Goal: Task Accomplishment & Management: Manage account settings

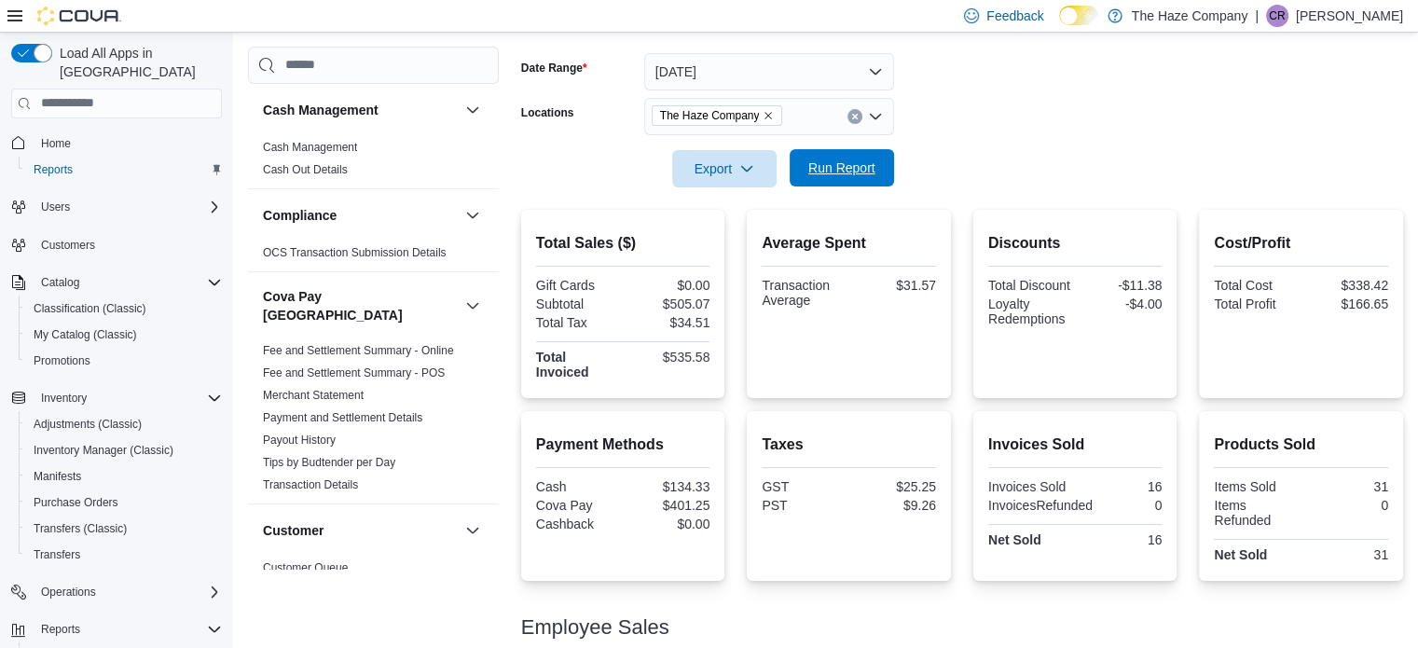
scroll to position [1413, 0]
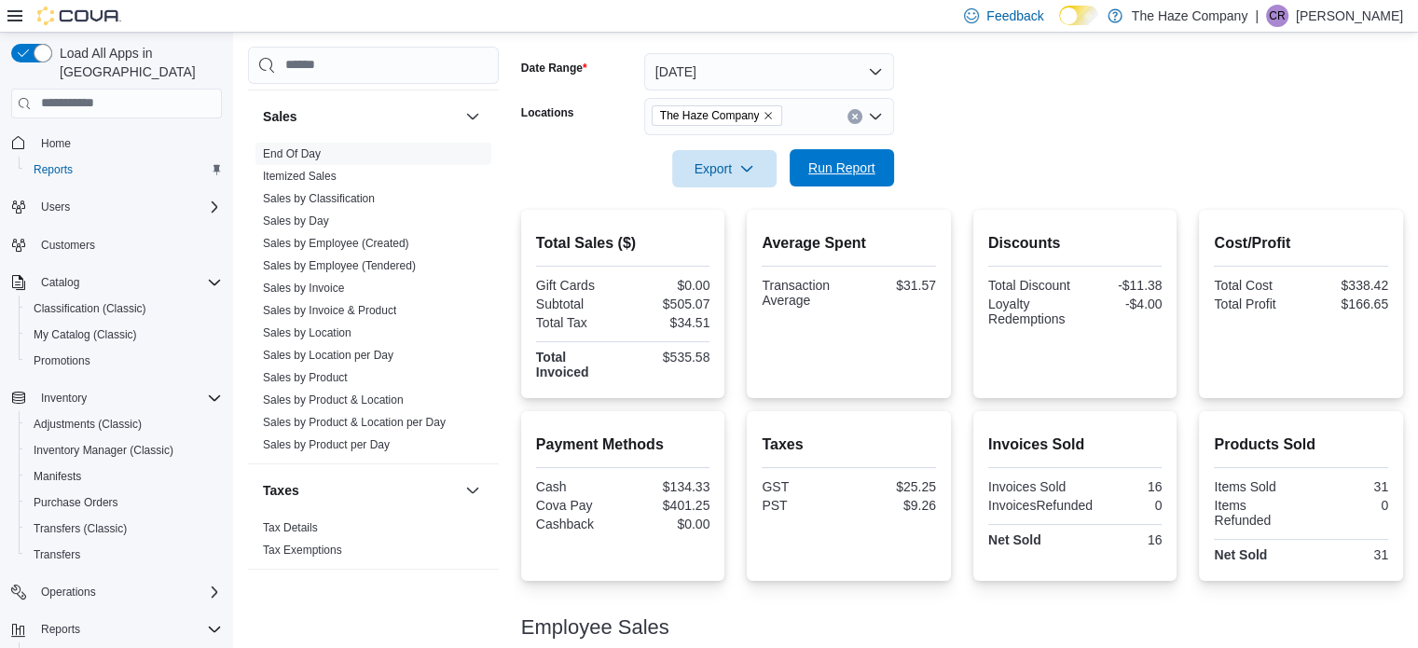
click at [844, 167] on span "Run Report" at bounding box center [841, 167] width 67 height 19
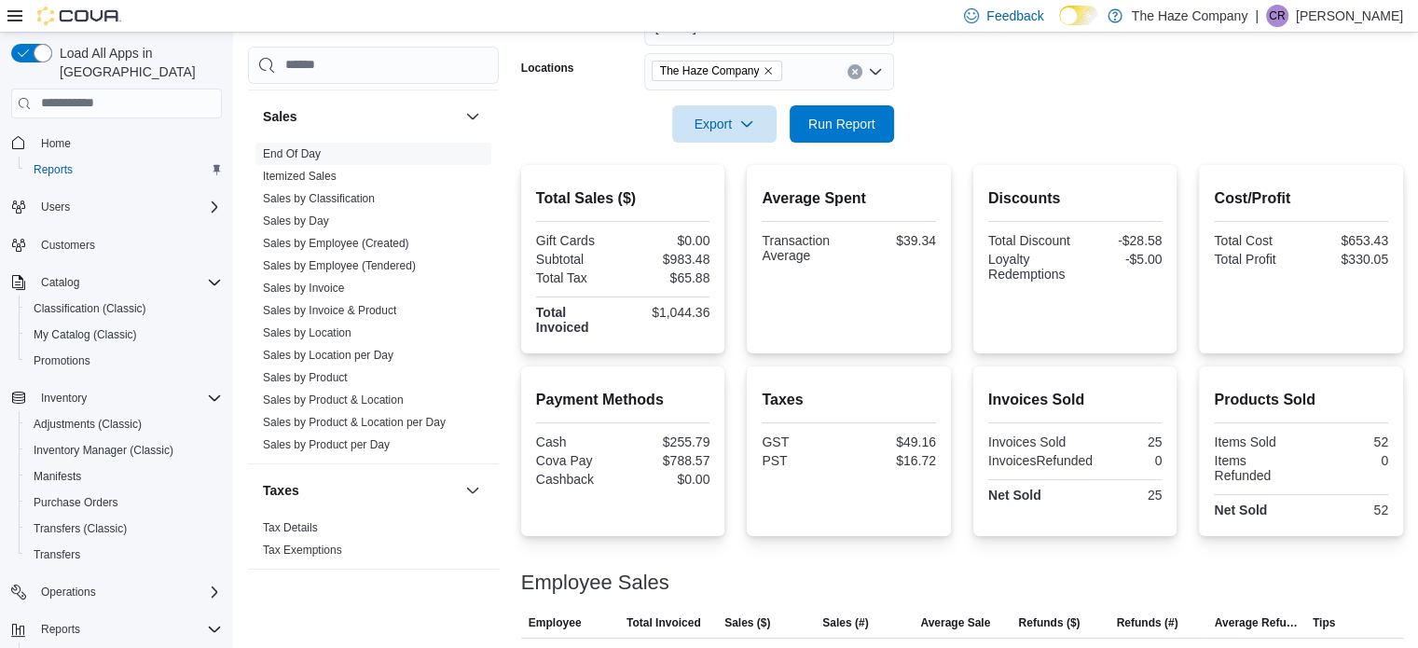
scroll to position [175, 0]
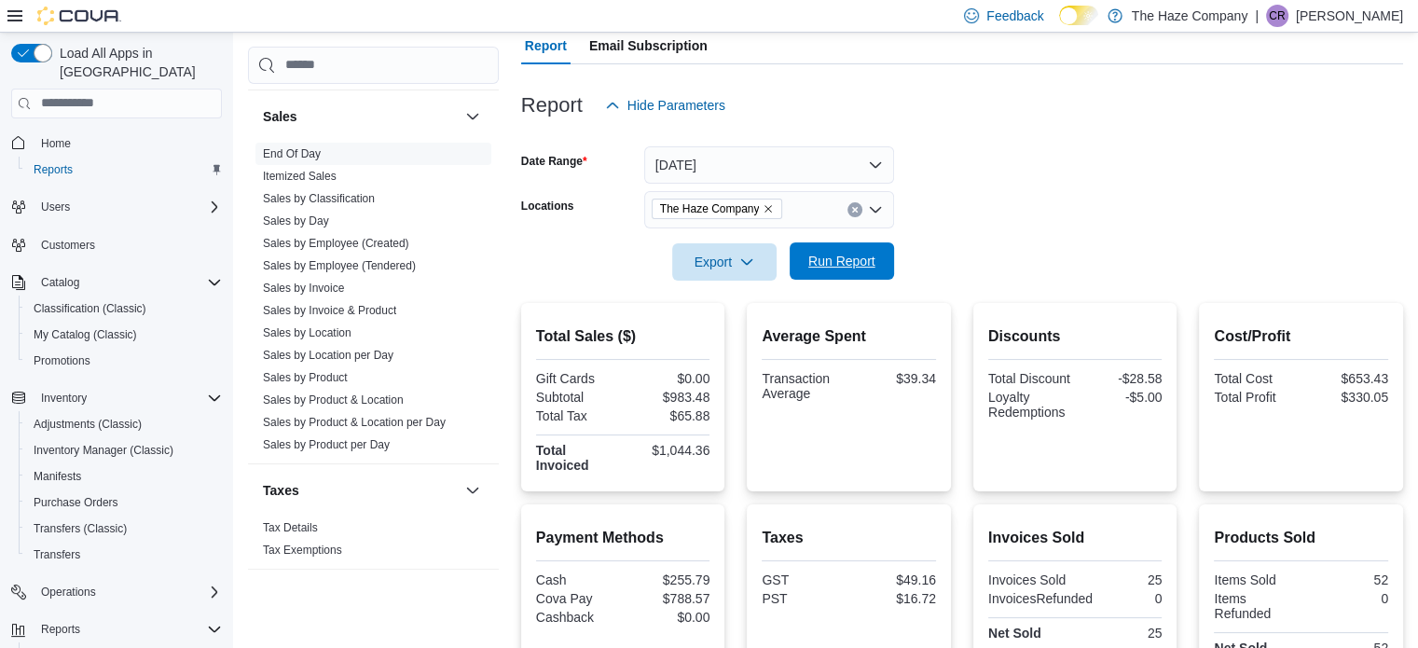
click at [854, 260] on span "Run Report" at bounding box center [841, 261] width 67 height 19
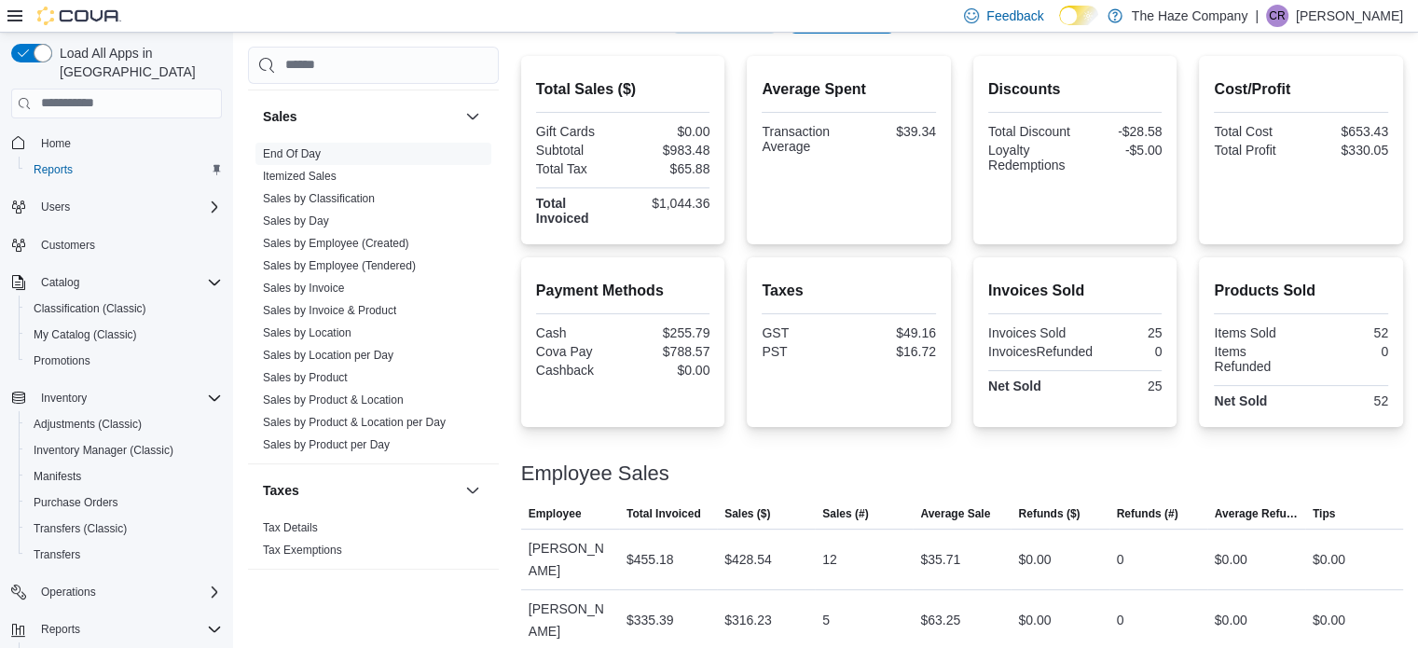
scroll to position [455, 0]
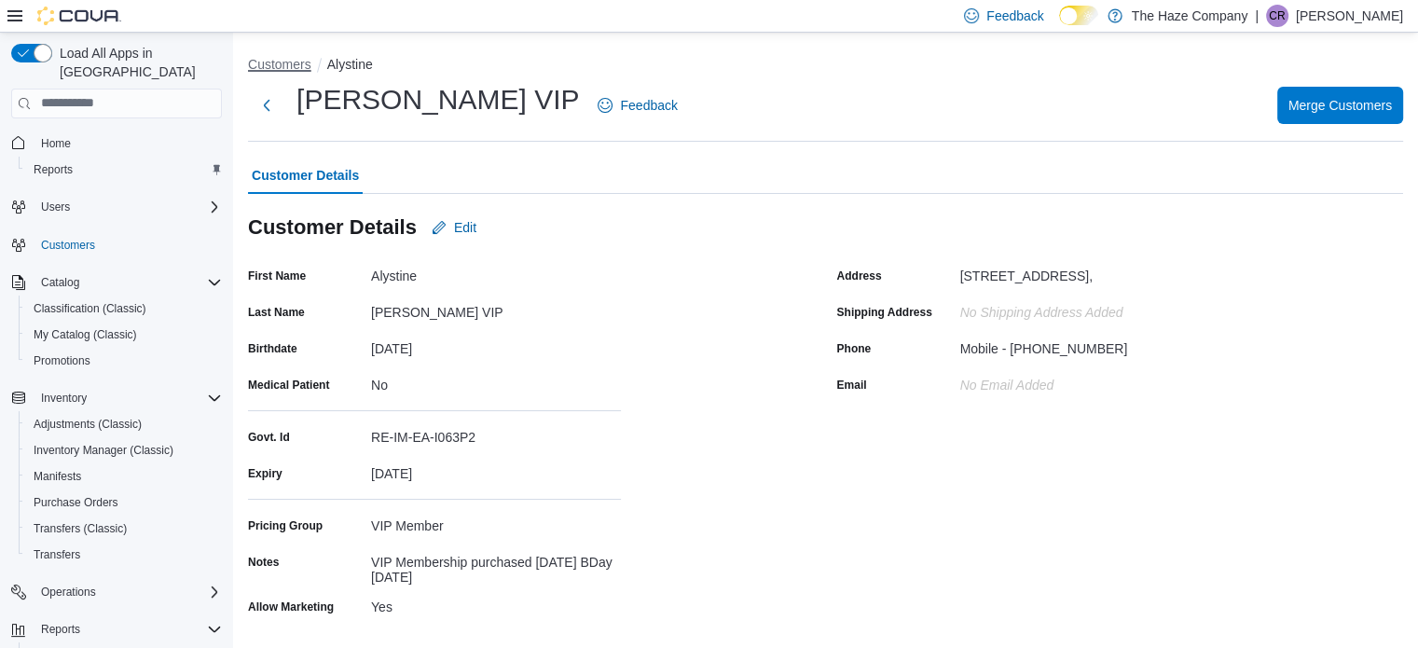
click at [275, 65] on button "Customers" at bounding box center [279, 64] width 63 height 15
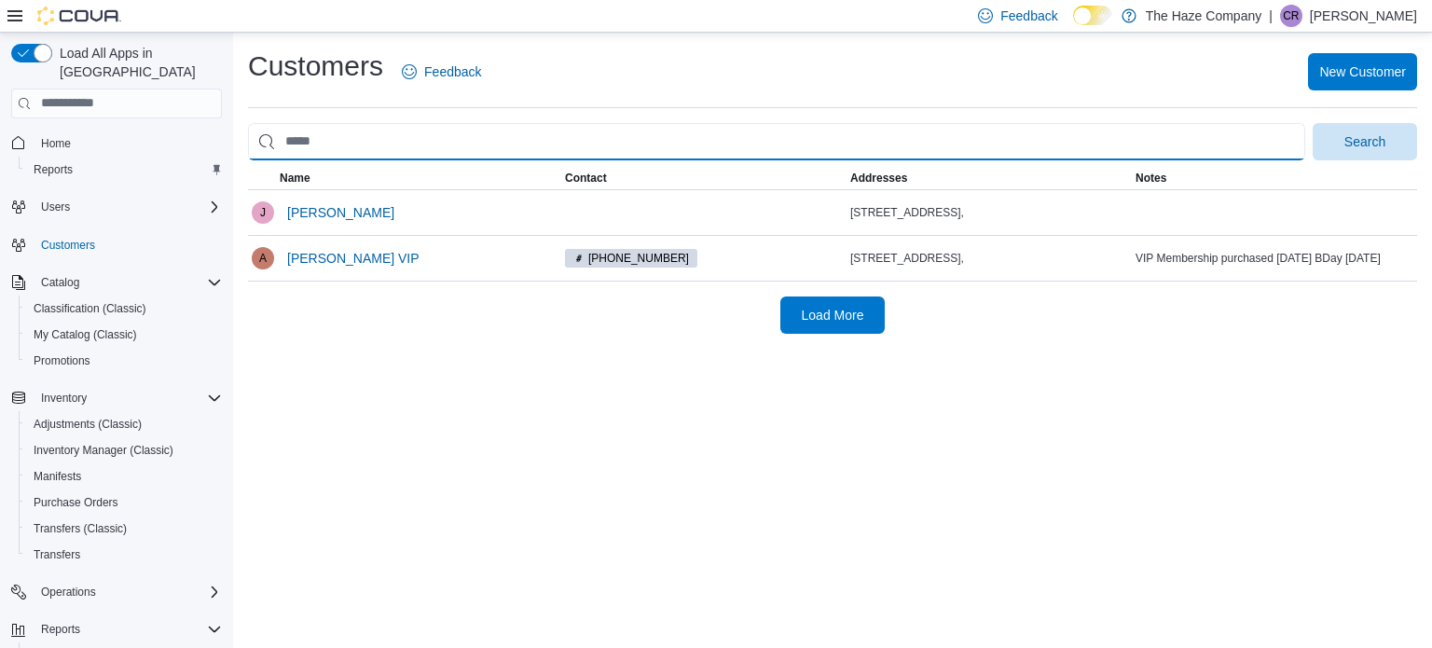
click at [390, 147] on input "search" at bounding box center [776, 141] width 1057 height 37
type input "*****"
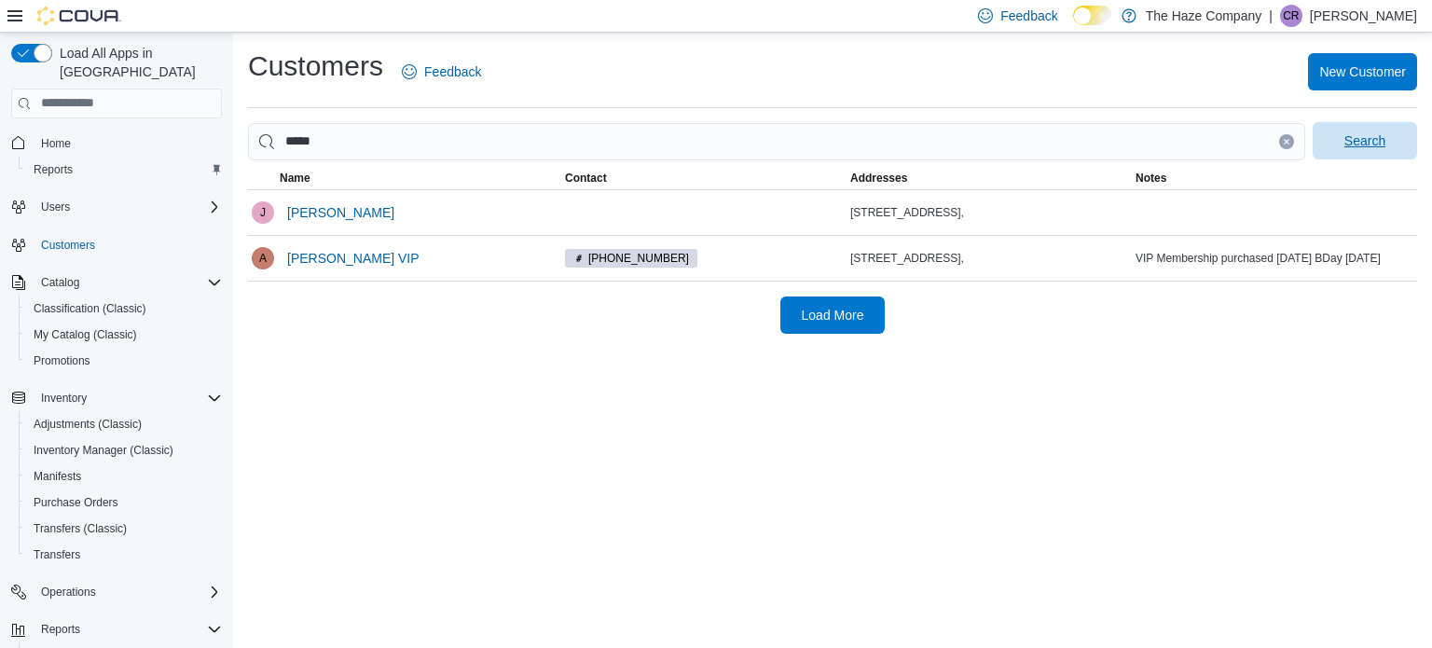
click at [1394, 135] on span "Search" at bounding box center [1365, 140] width 82 height 37
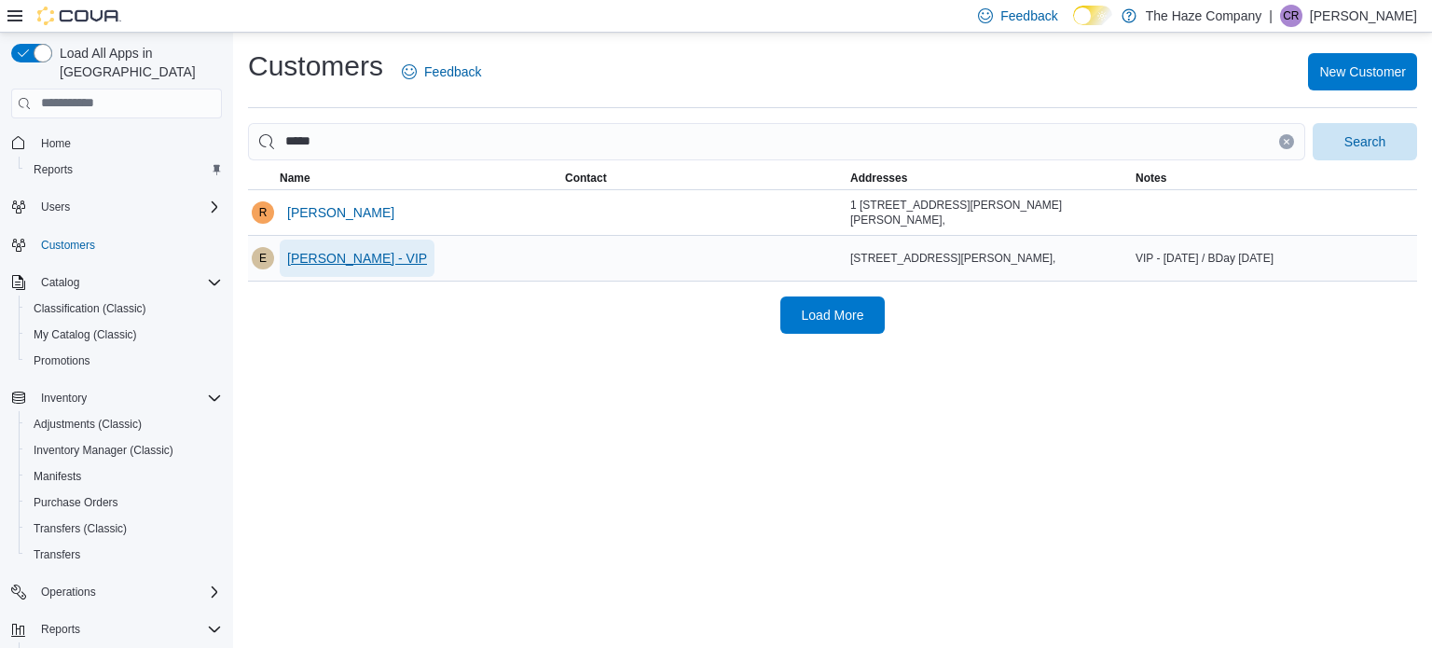
click at [356, 268] on span "[PERSON_NAME] - VIP" at bounding box center [357, 258] width 140 height 37
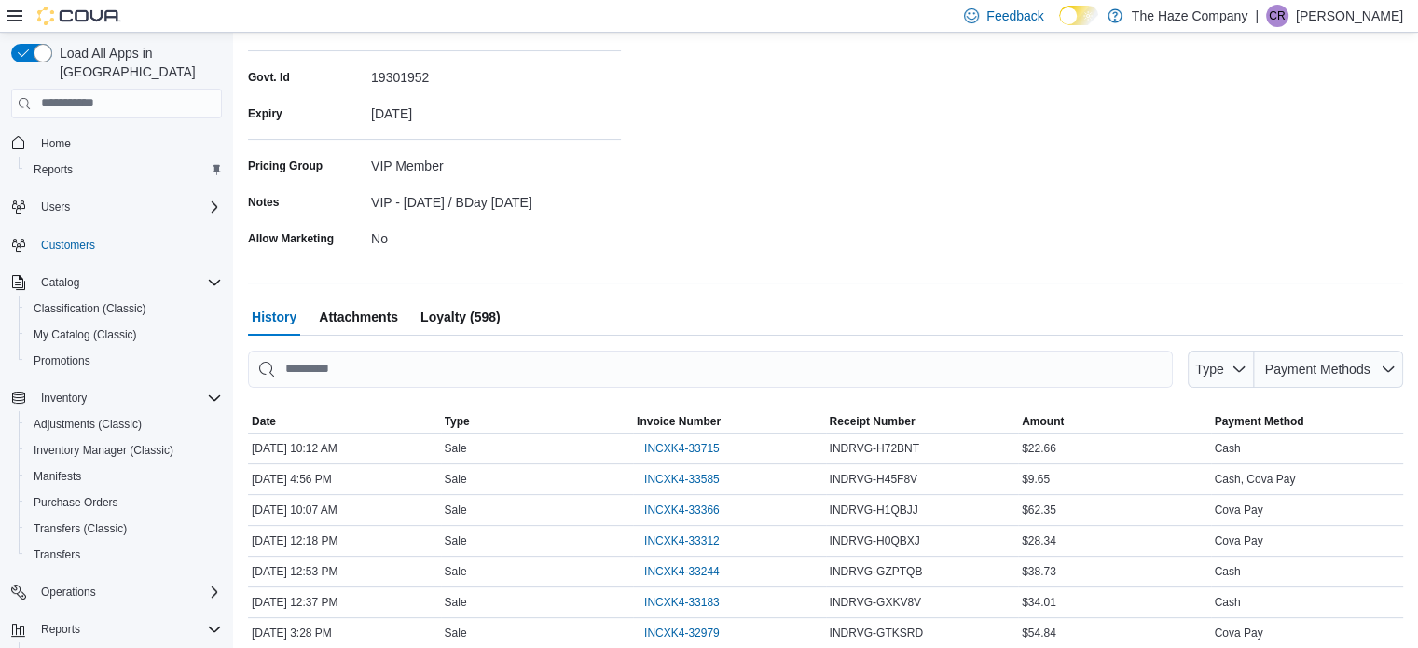
scroll to position [466, 0]
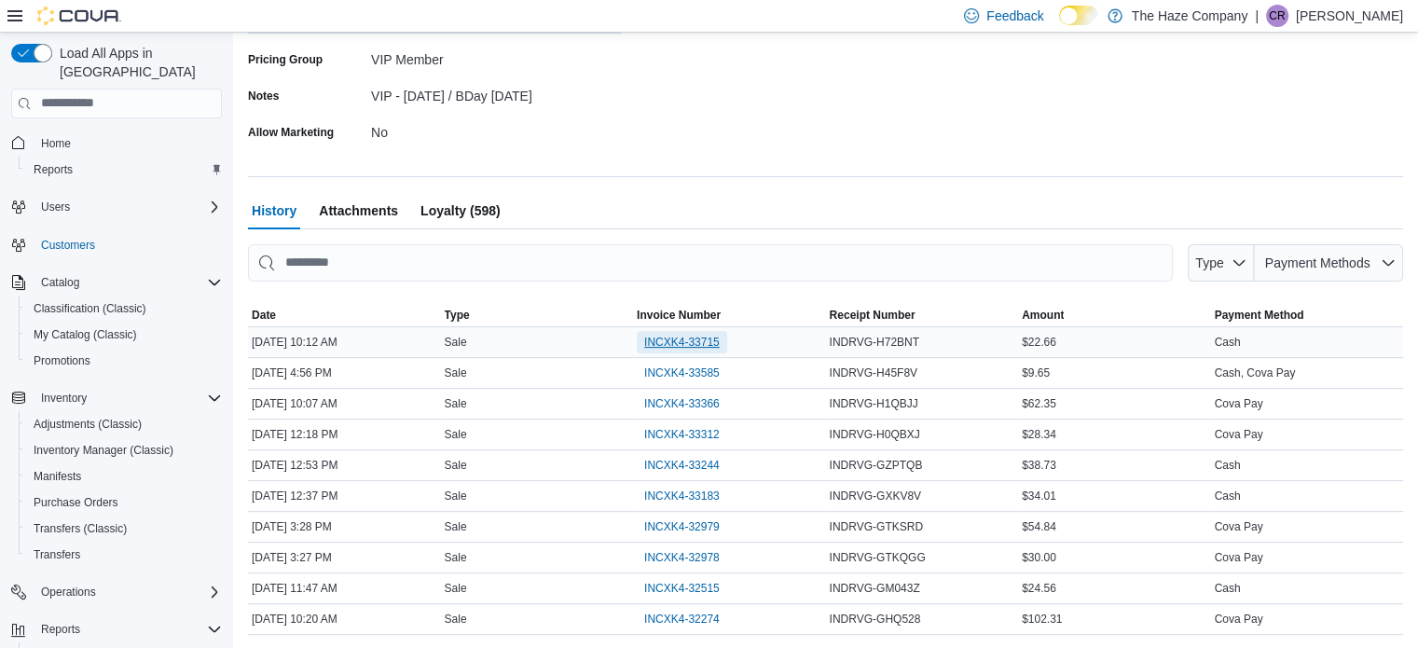
click at [673, 344] on span "INCXK4-33715" at bounding box center [682, 342] width 76 height 15
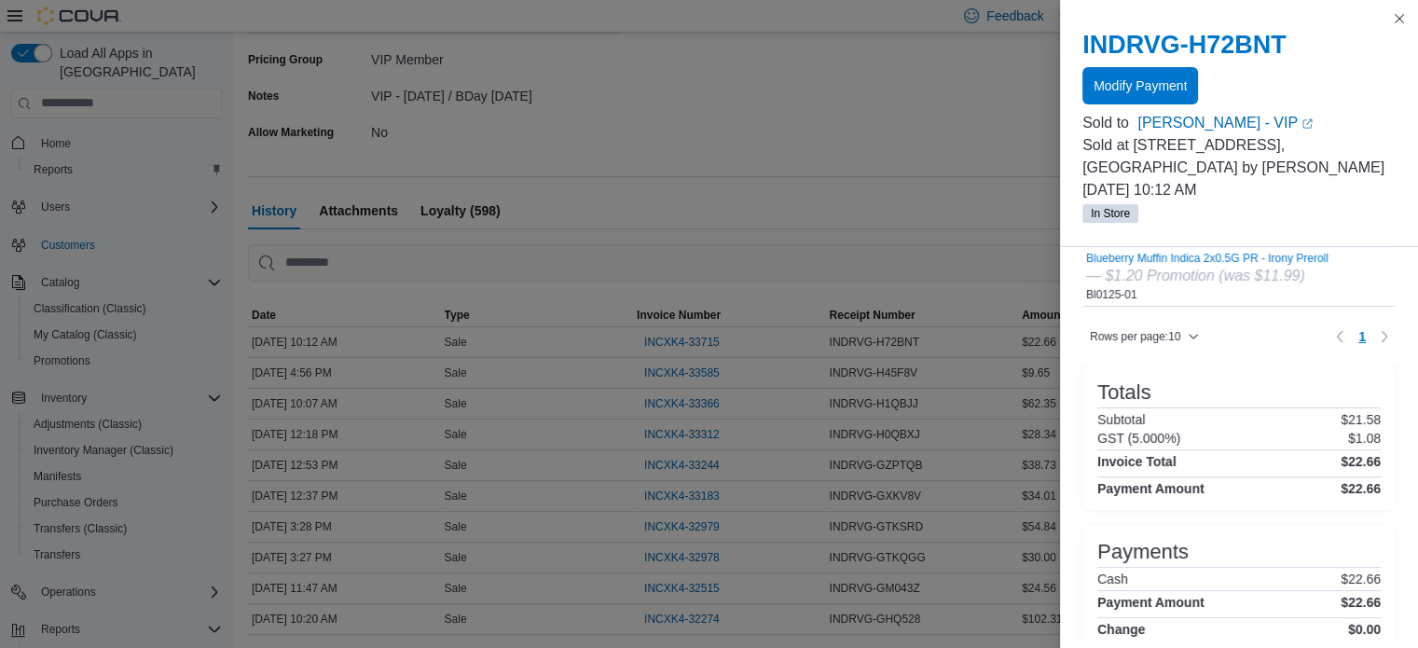
scroll to position [449, 0]
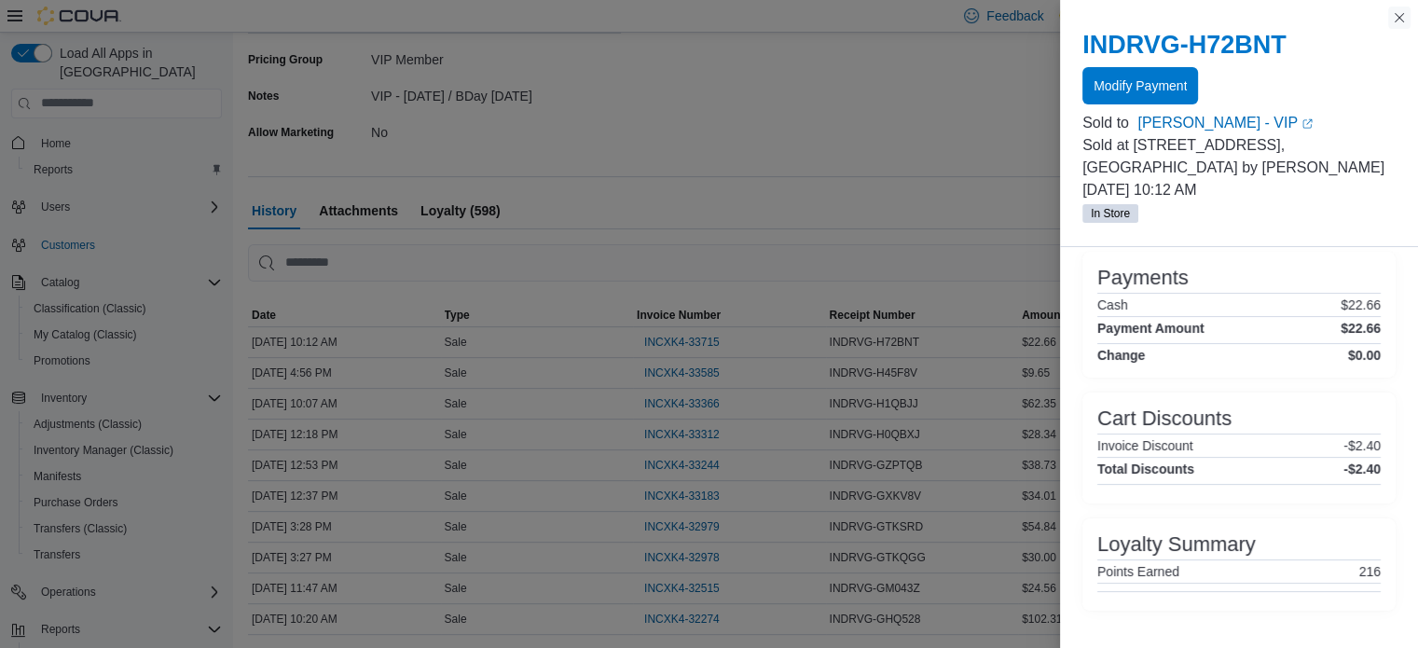
click at [1396, 21] on button "Close this dialog" at bounding box center [1399, 18] width 22 height 22
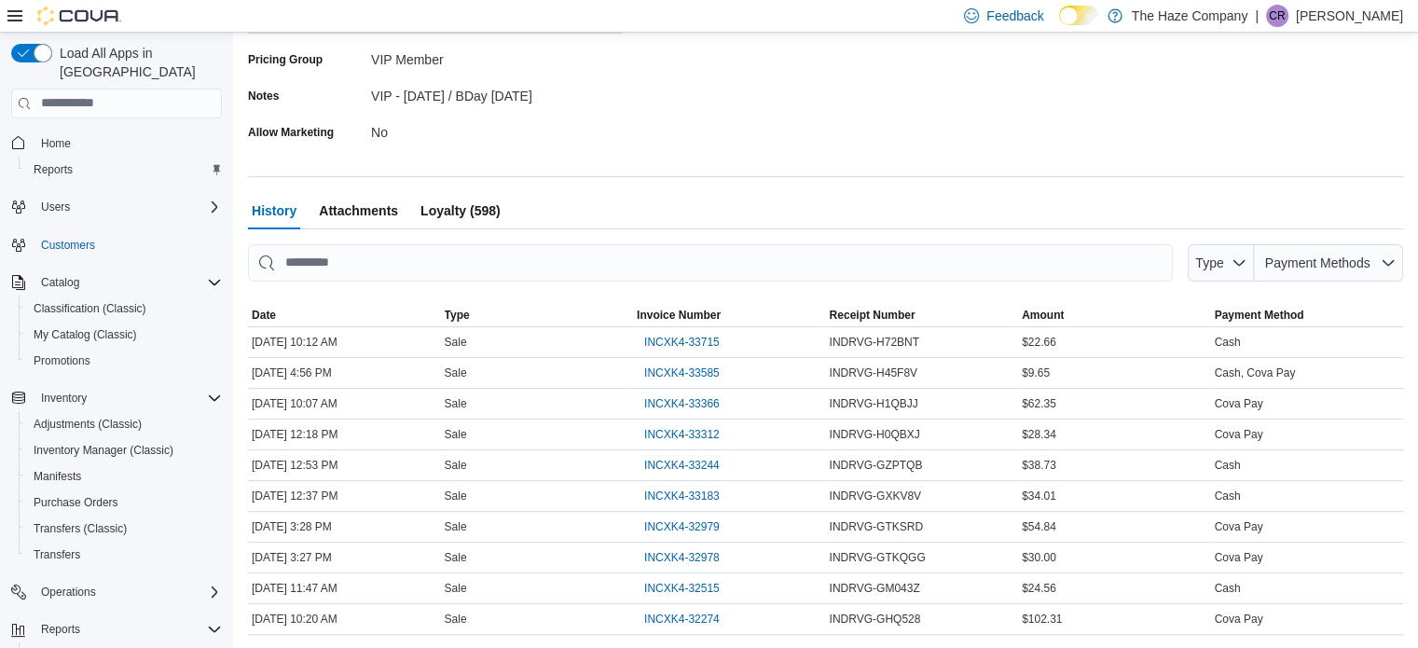
click at [492, 213] on span "Loyalty (598)" at bounding box center [460, 210] width 80 height 37
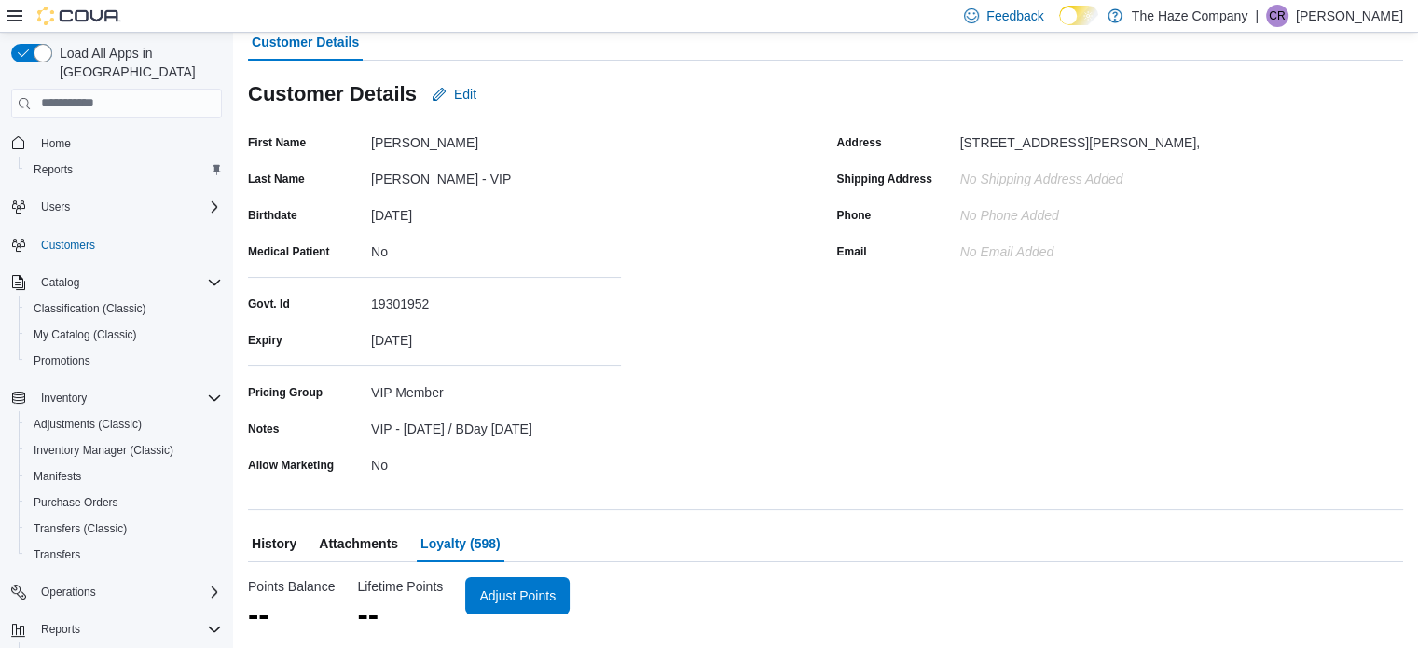
scroll to position [132, 0]
click at [532, 600] on span "Adjust Points" at bounding box center [529, 595] width 76 height 19
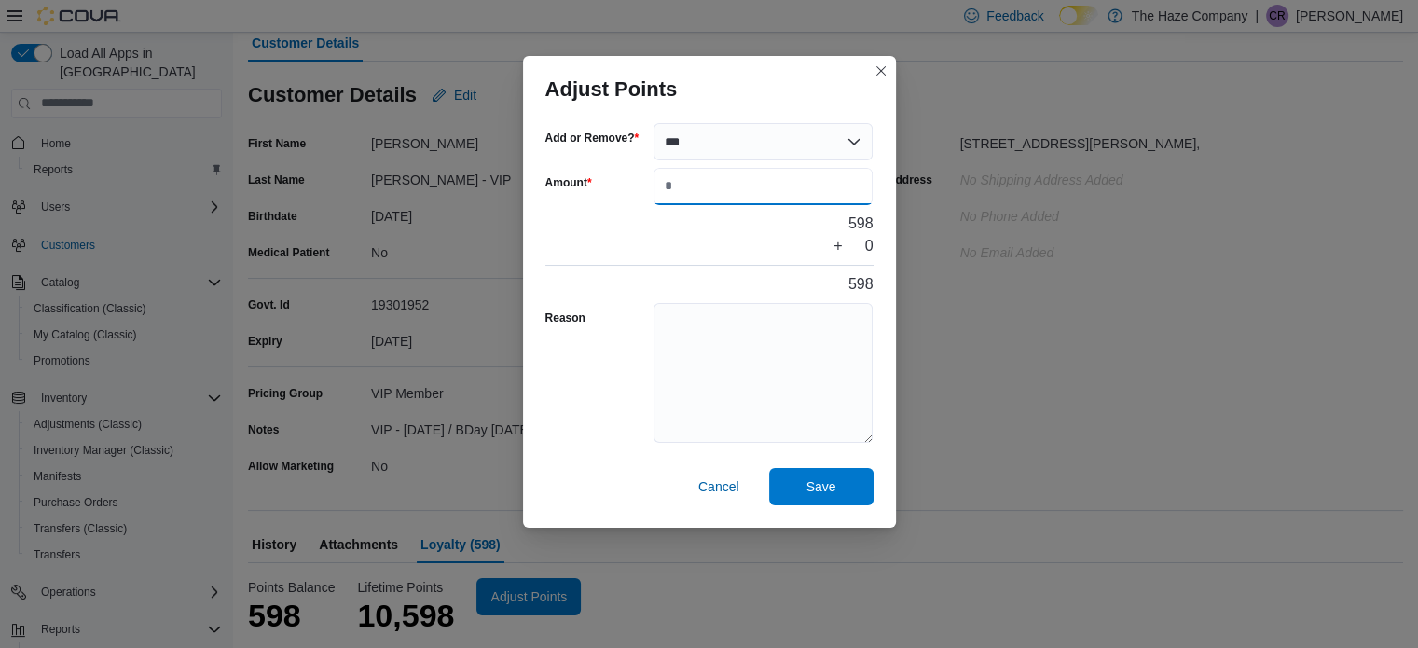
click at [697, 179] on input "Amount" at bounding box center [763, 186] width 220 height 37
type input "***"
click at [752, 333] on textarea "Reason" at bounding box center [763, 373] width 220 height 140
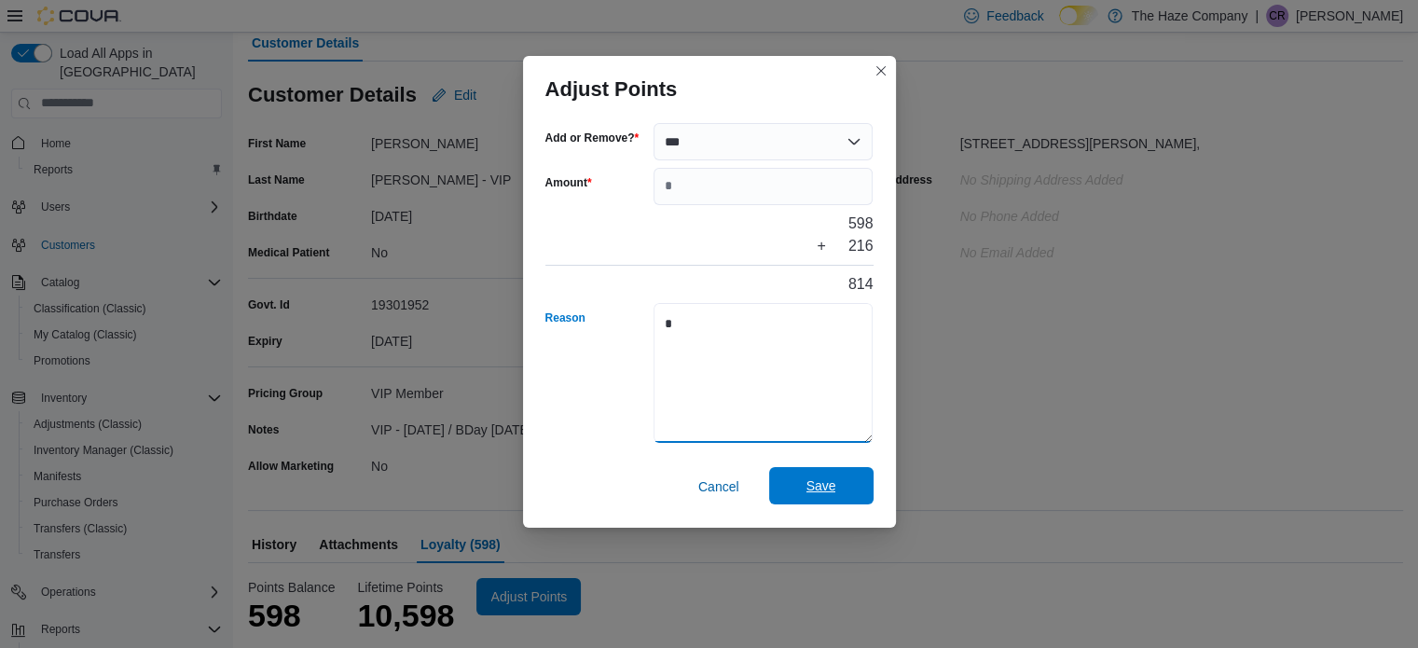
type textarea "*"
click at [825, 500] on span "Save" at bounding box center [821, 485] width 82 height 37
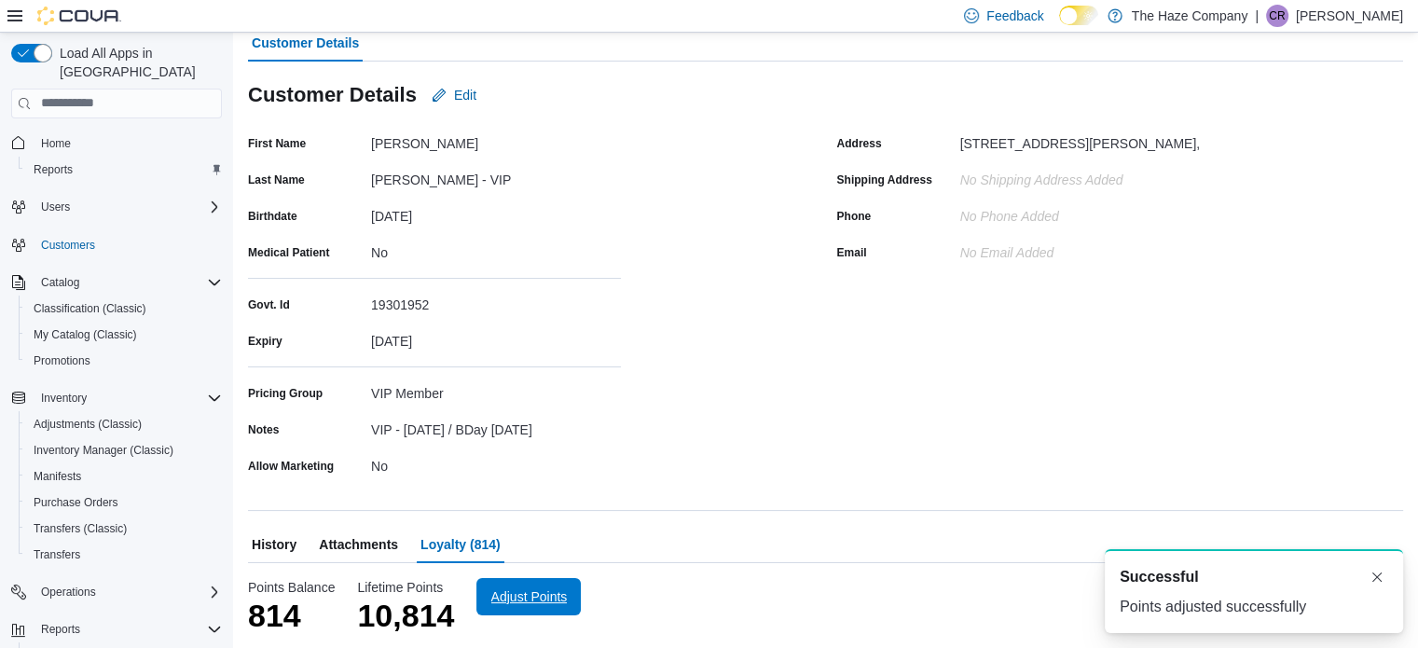
scroll to position [0, 0]
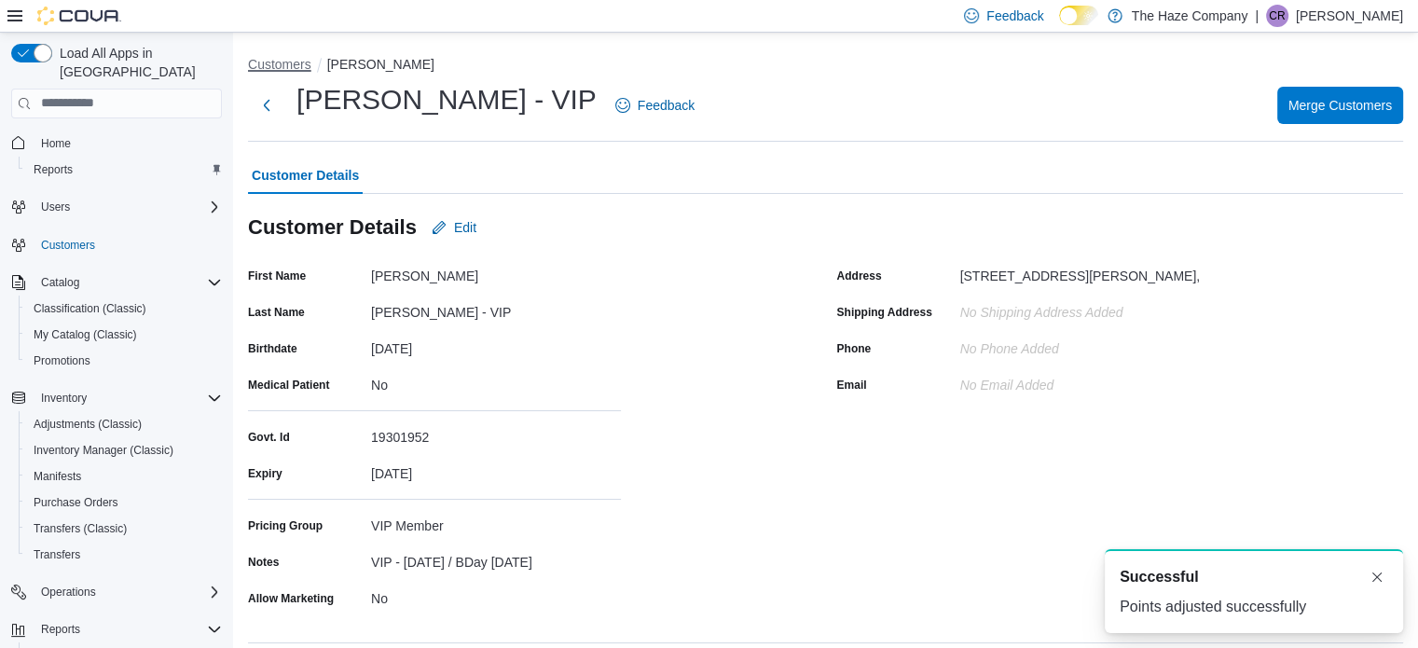
click at [255, 58] on button "Customers" at bounding box center [279, 64] width 63 height 15
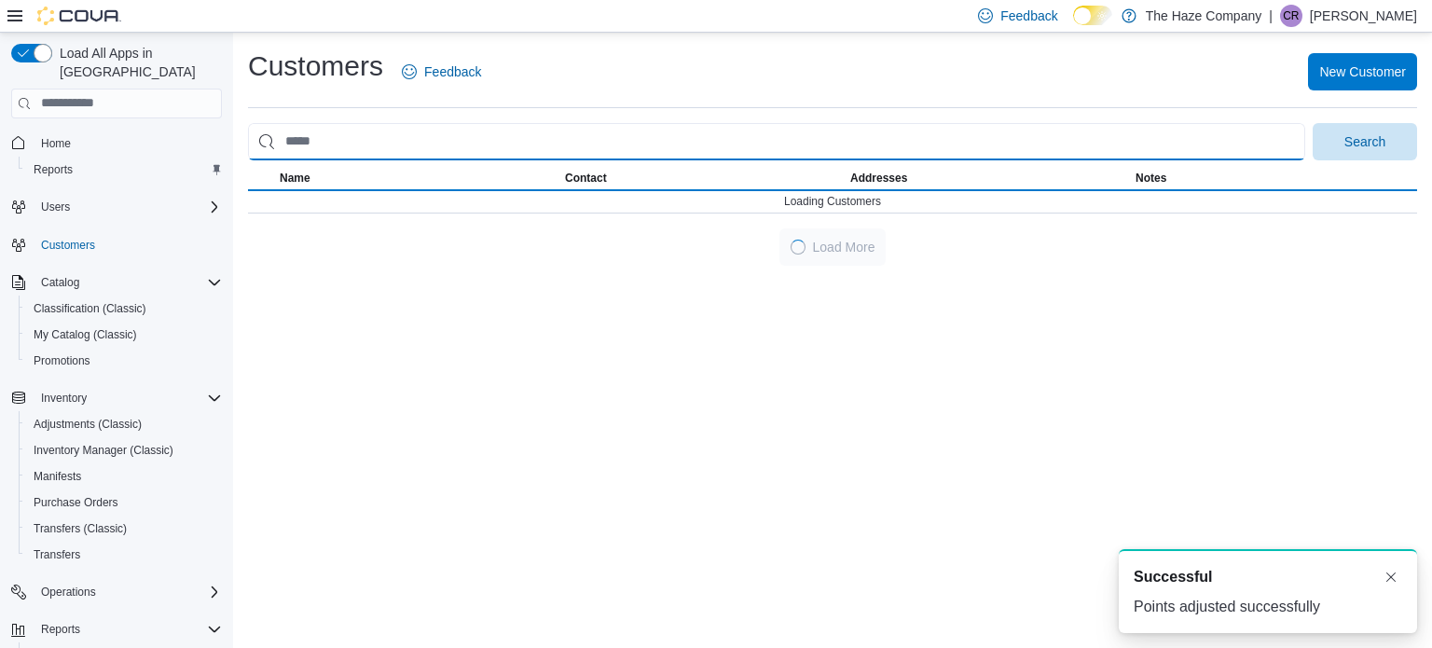
click at [369, 132] on input "search" at bounding box center [776, 141] width 1057 height 37
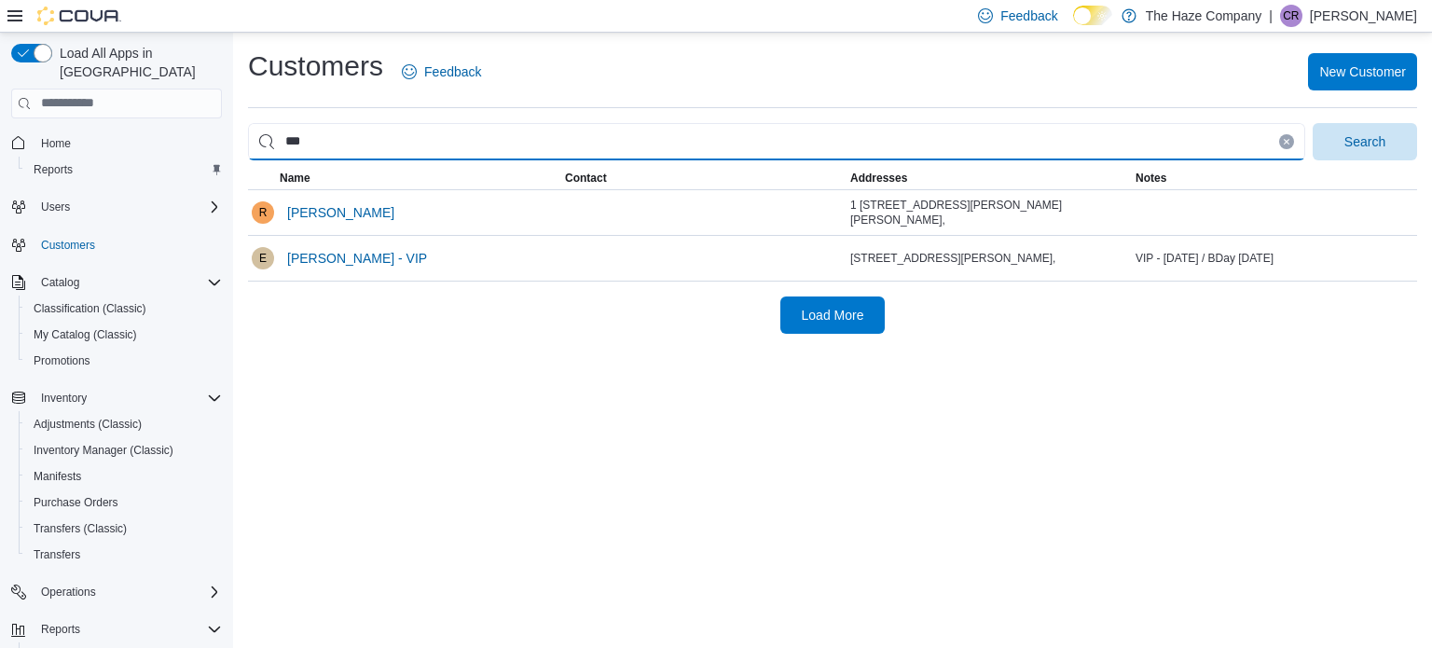
type input "******"
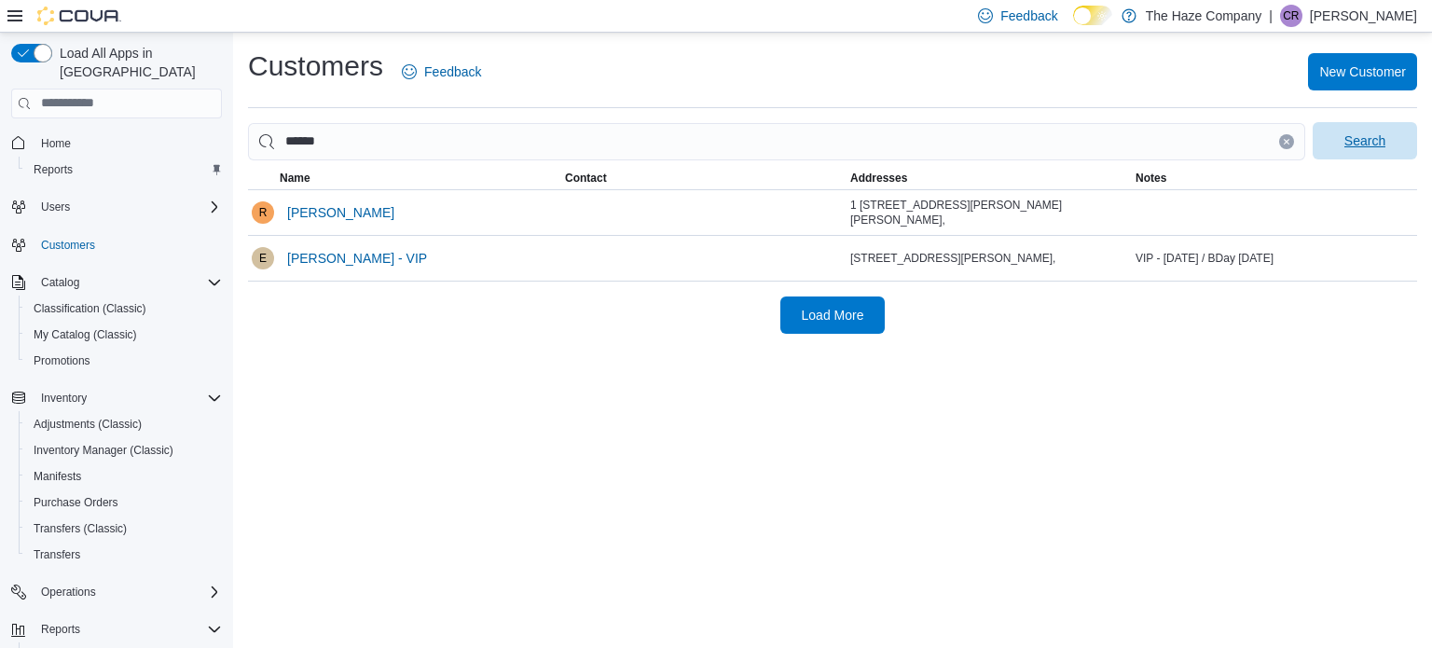
click at [1376, 131] on span "Search" at bounding box center [1365, 140] width 82 height 37
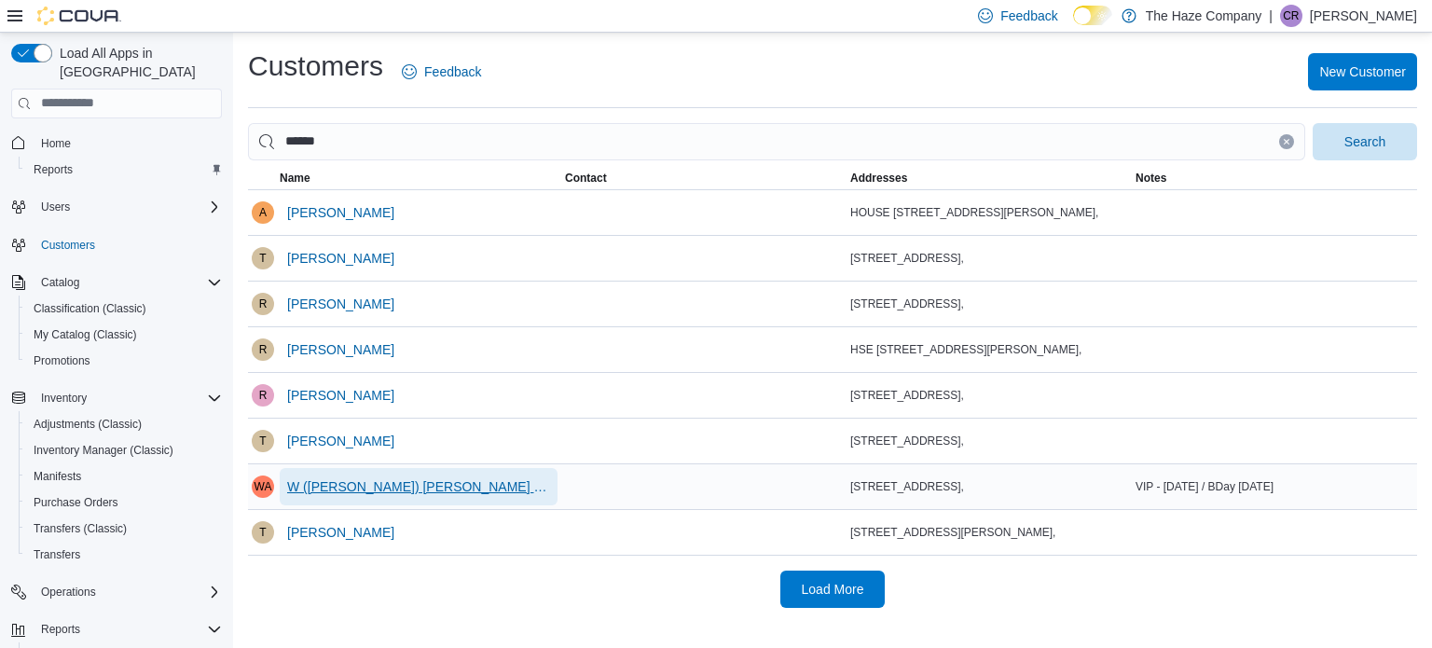
click at [391, 477] on span "W ([PERSON_NAME]) [PERSON_NAME] - VIP" at bounding box center [418, 486] width 263 height 19
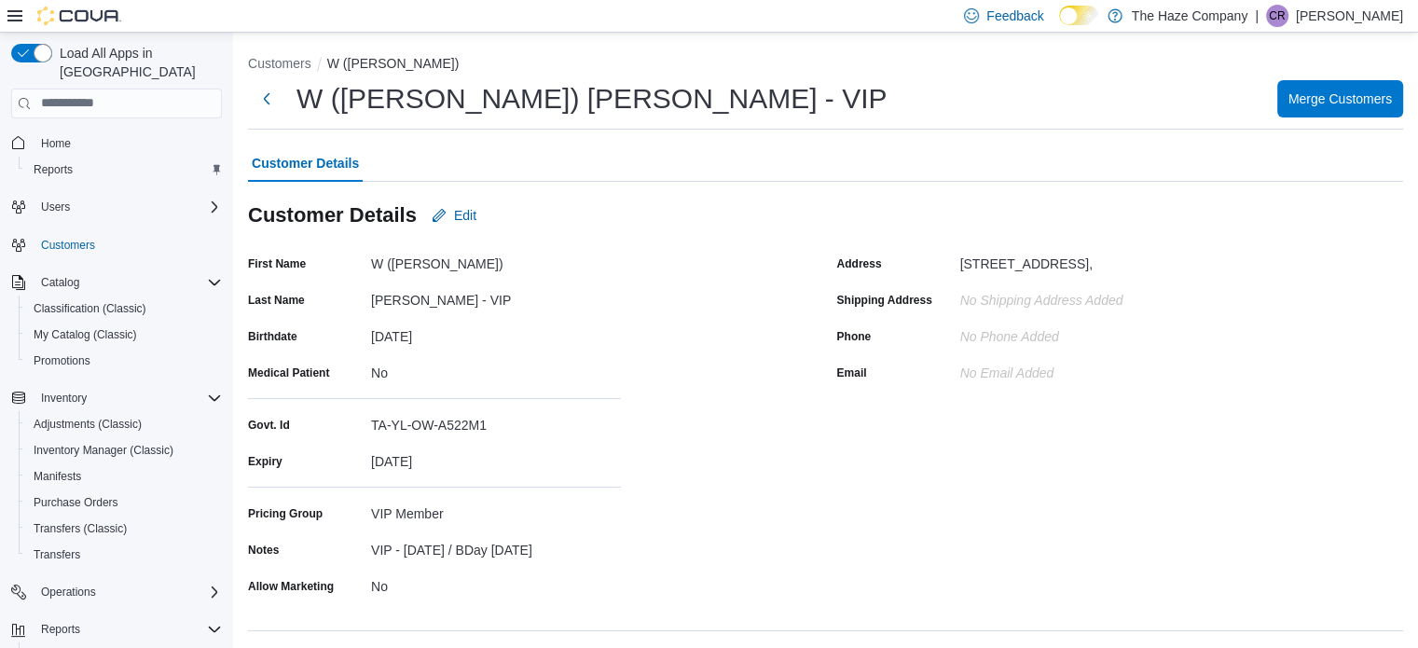
scroll to position [280, 0]
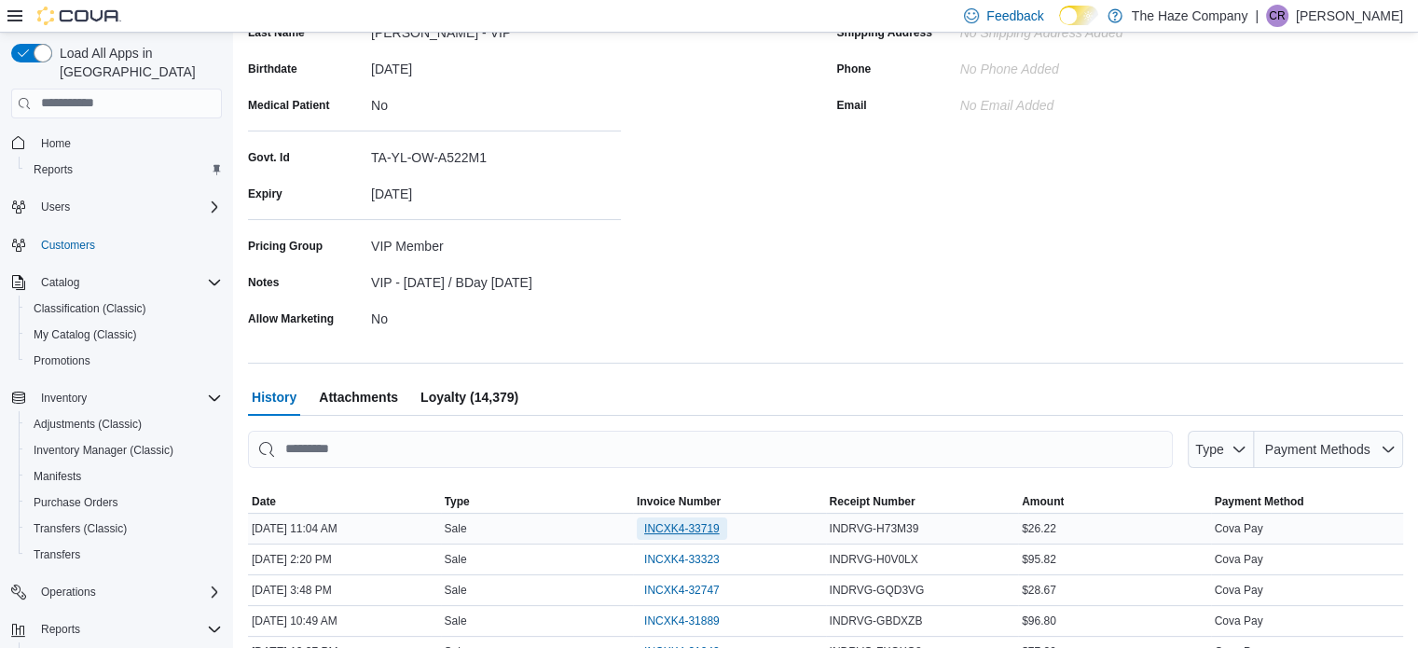
click at [689, 532] on span "INCXK4-33719" at bounding box center [682, 528] width 76 height 15
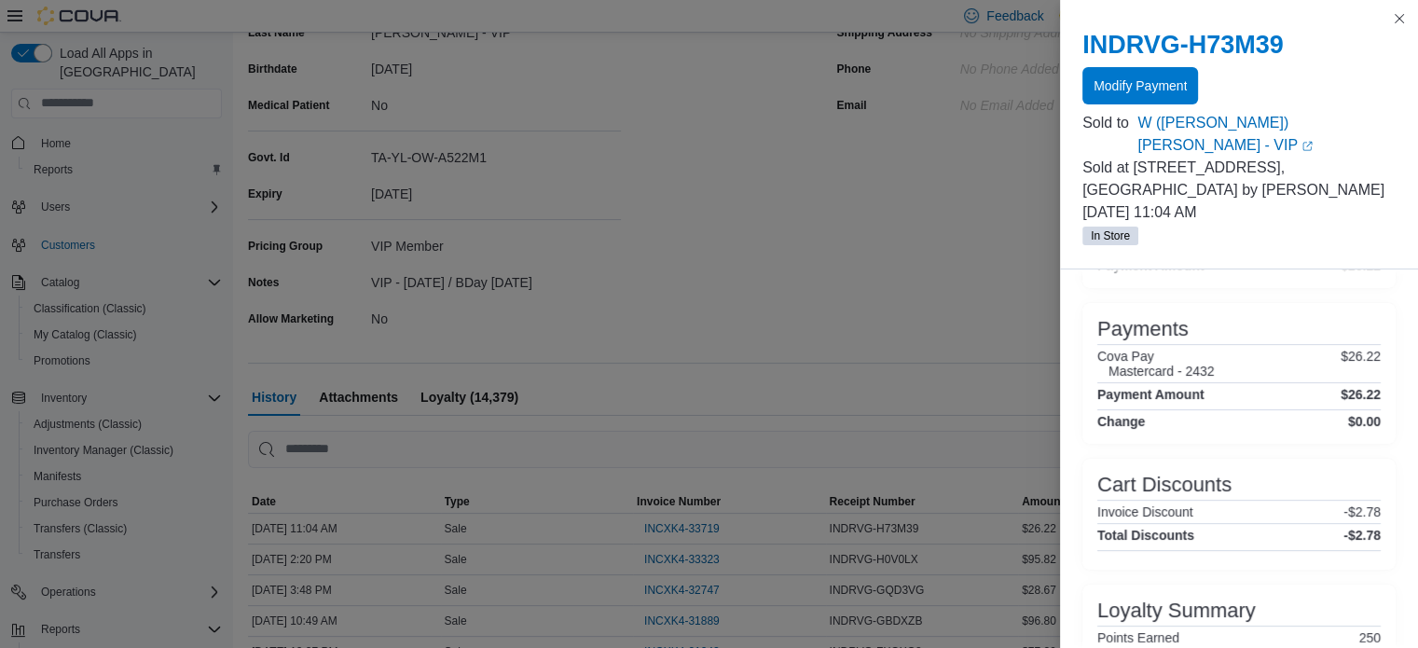
scroll to position [581, 0]
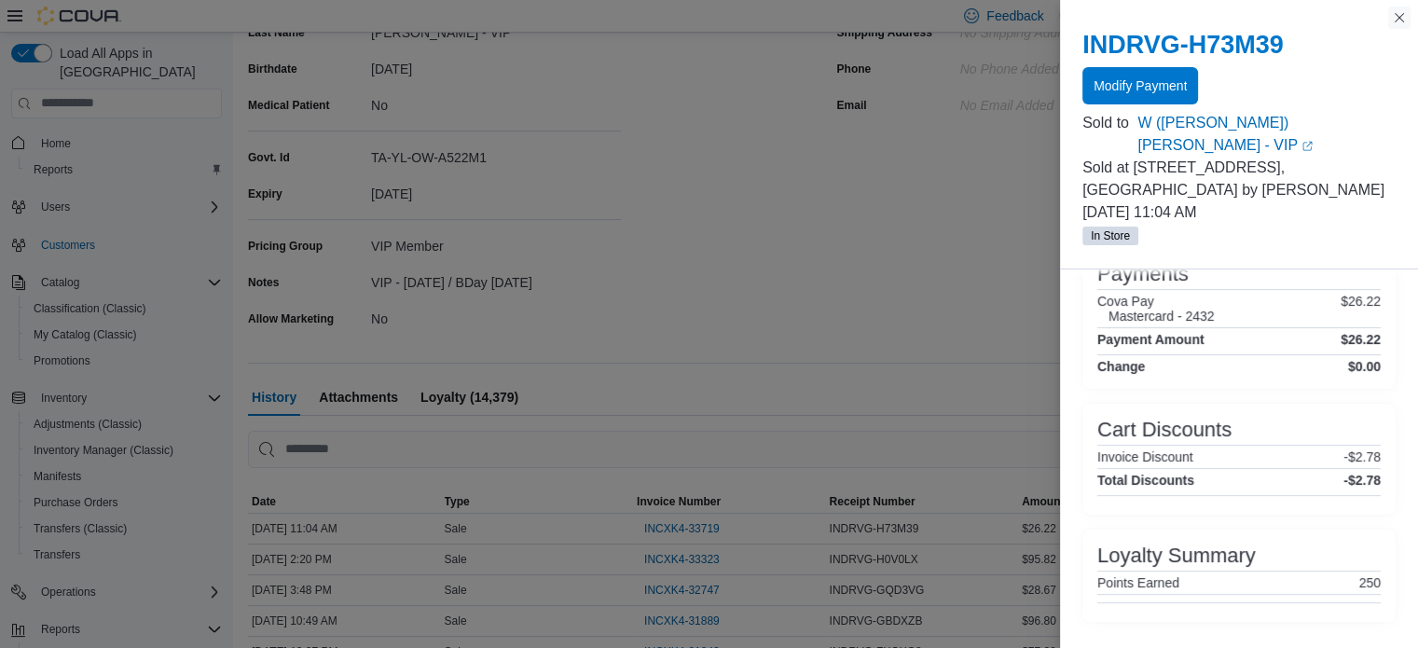
click at [1391, 20] on button "Close this dialog" at bounding box center [1399, 18] width 22 height 22
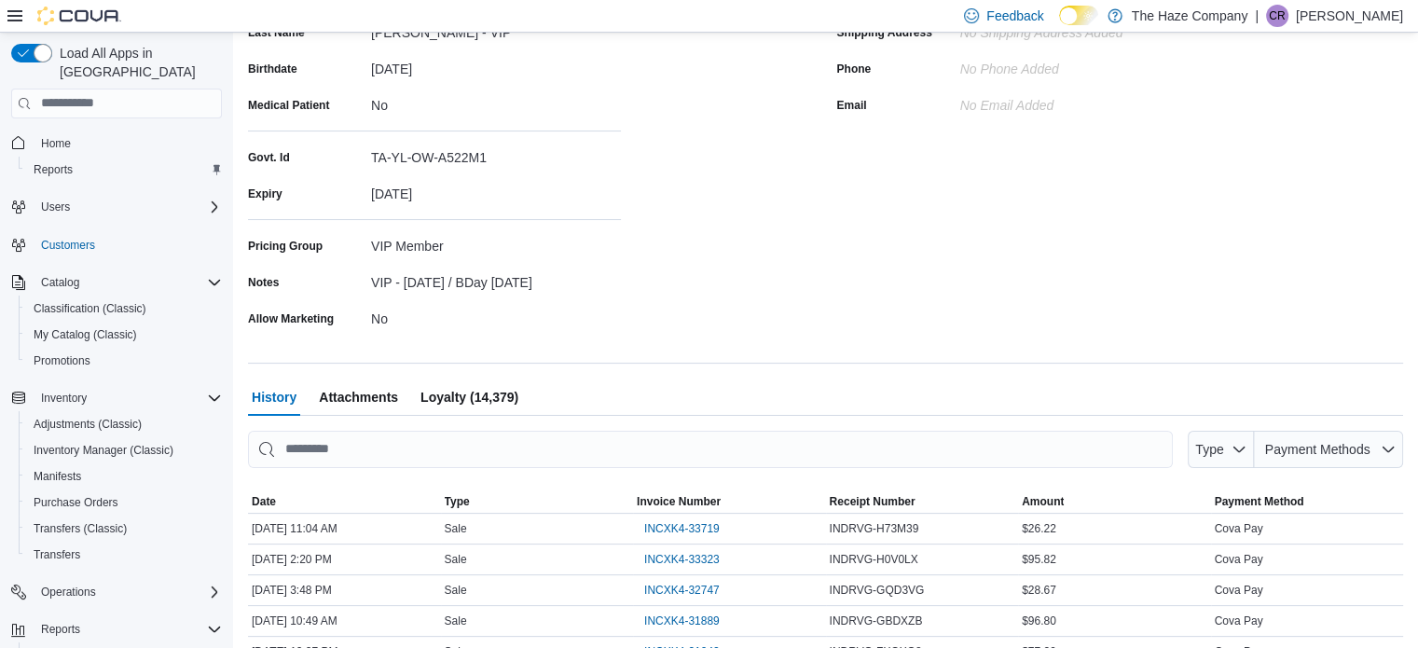
click at [482, 398] on span "Loyalty (14,379)" at bounding box center [469, 396] width 98 height 37
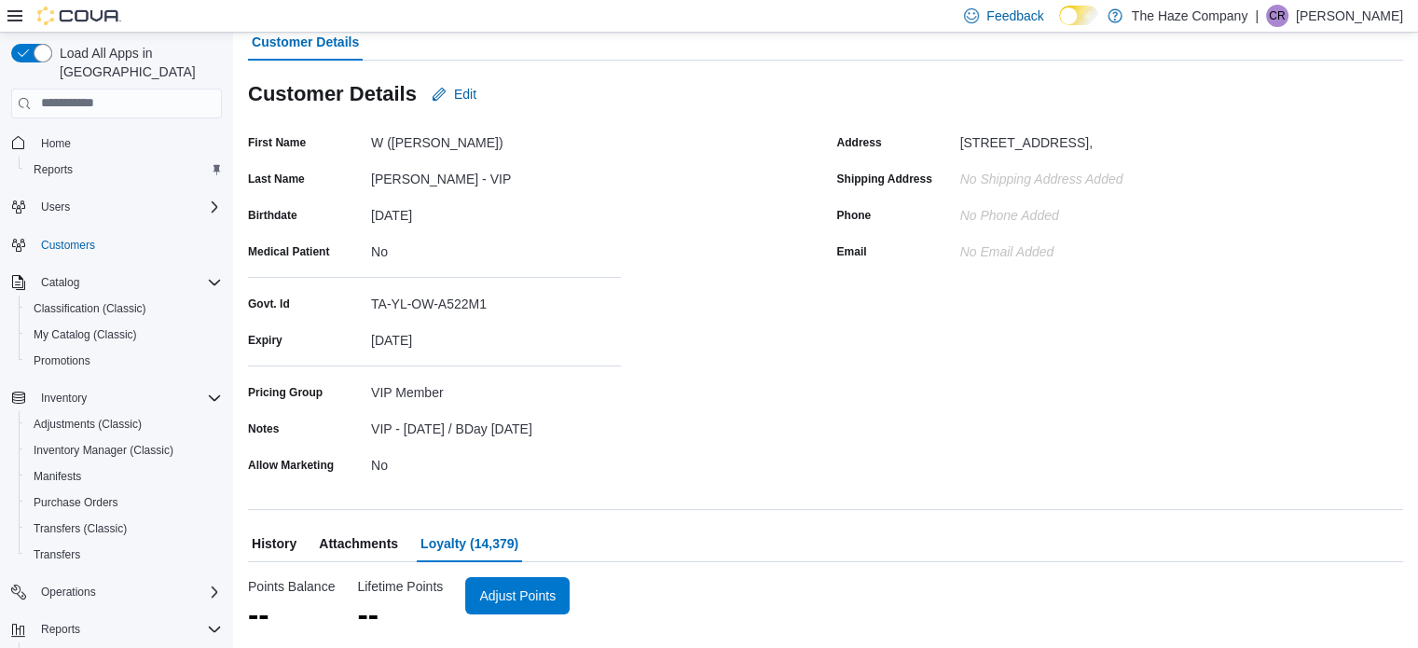
scroll to position [132, 0]
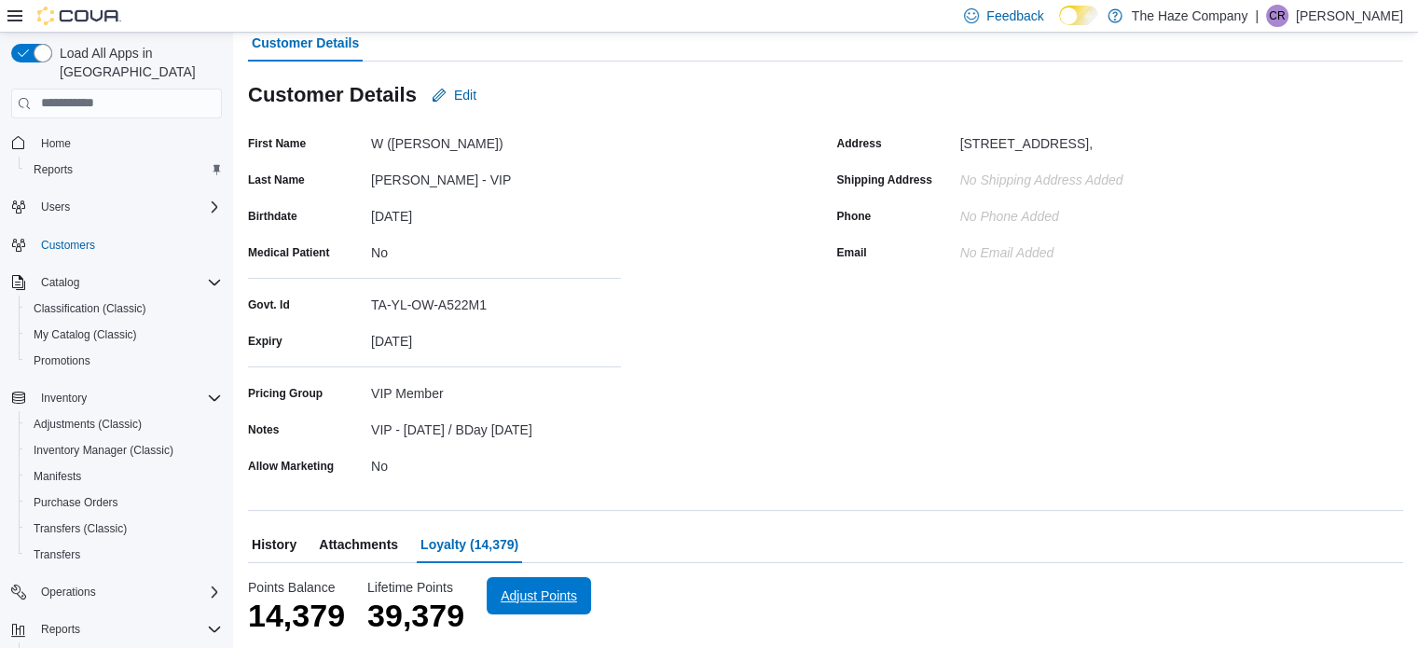
click at [542, 581] on span "Adjust Points" at bounding box center [539, 595] width 82 height 37
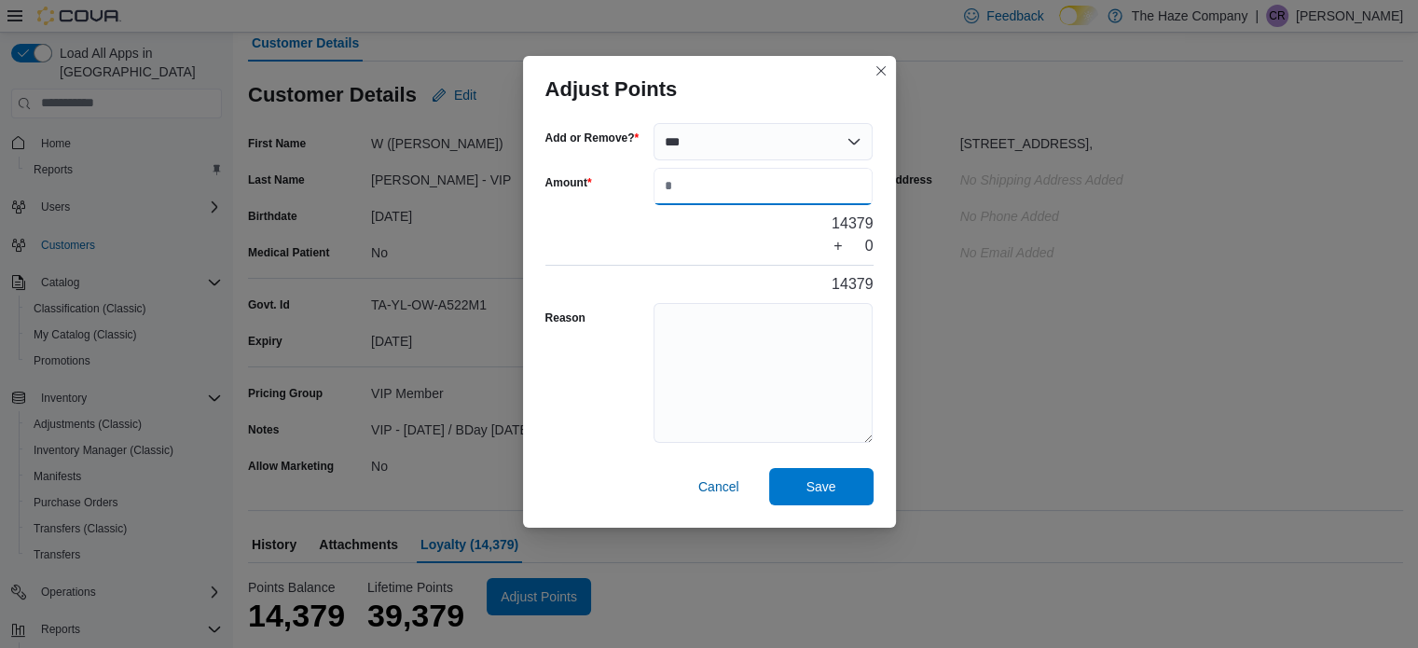
click at [703, 178] on input "Amount" at bounding box center [763, 186] width 220 height 37
type input "***"
click at [744, 357] on textarea "Reason" at bounding box center [763, 373] width 220 height 140
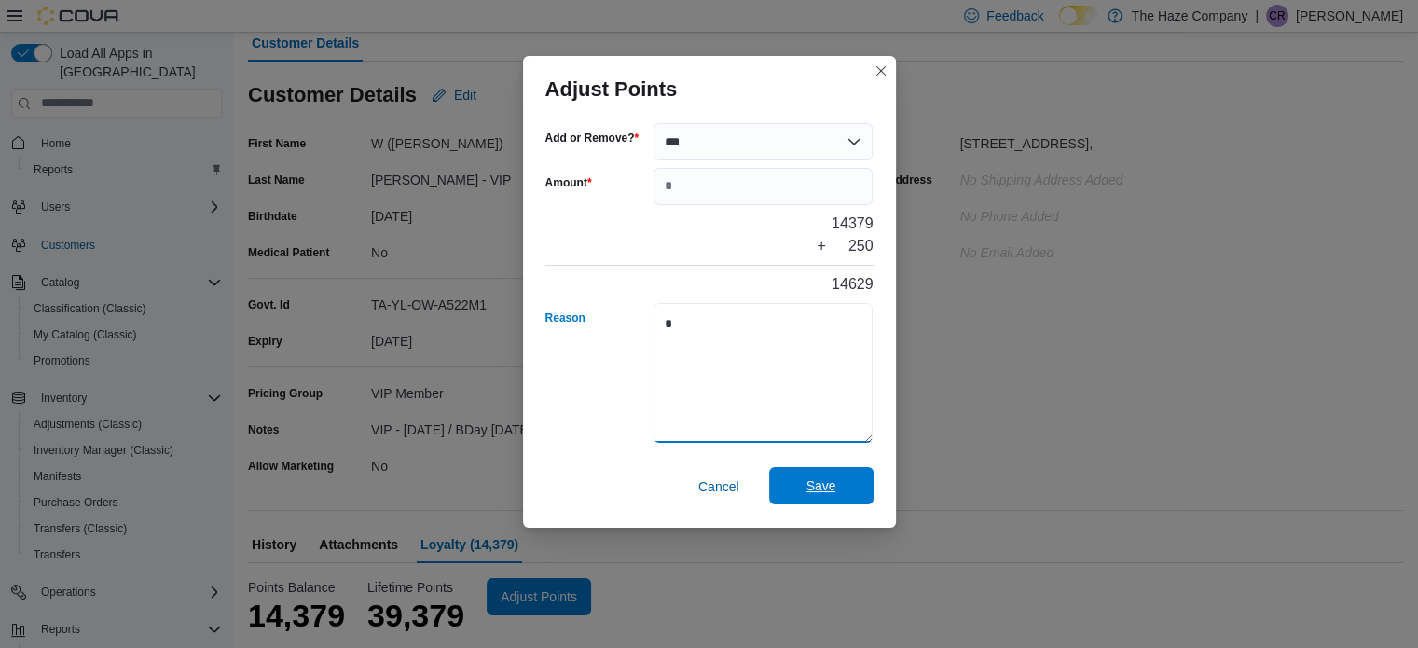
type textarea "*"
click at [827, 493] on span "Save" at bounding box center [821, 485] width 30 height 19
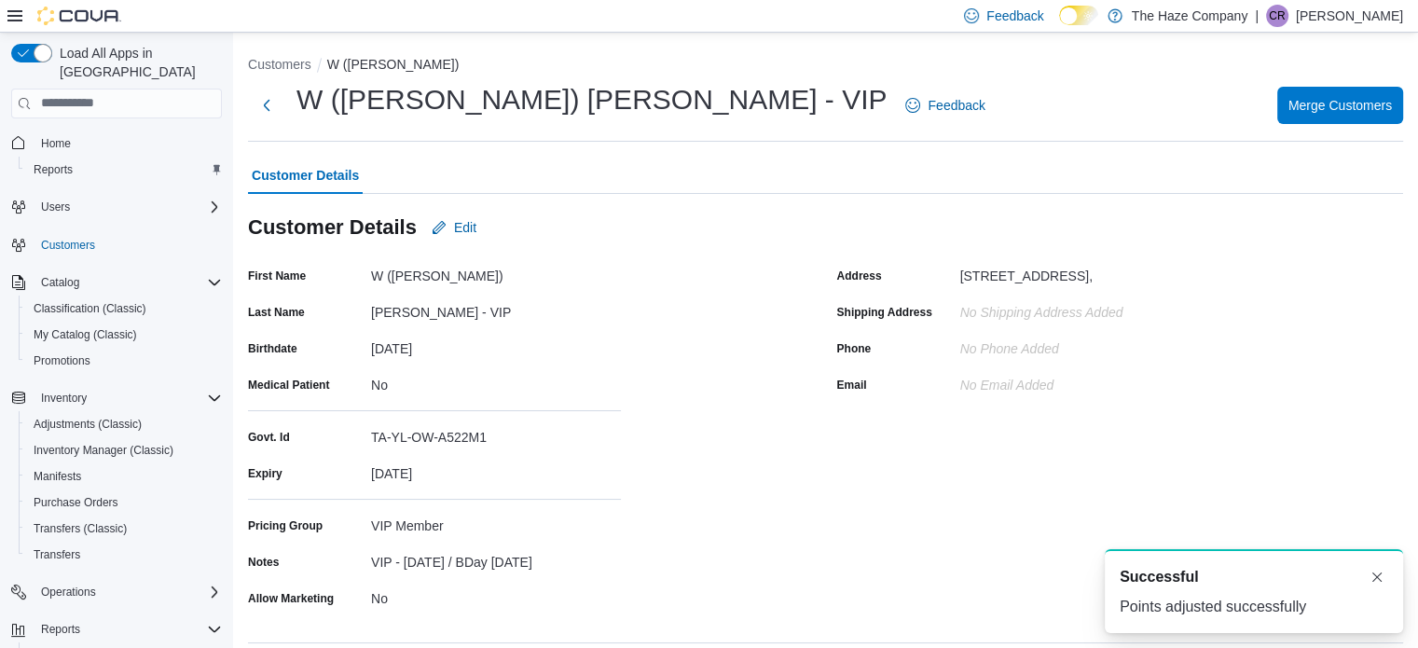
scroll to position [0, 0]
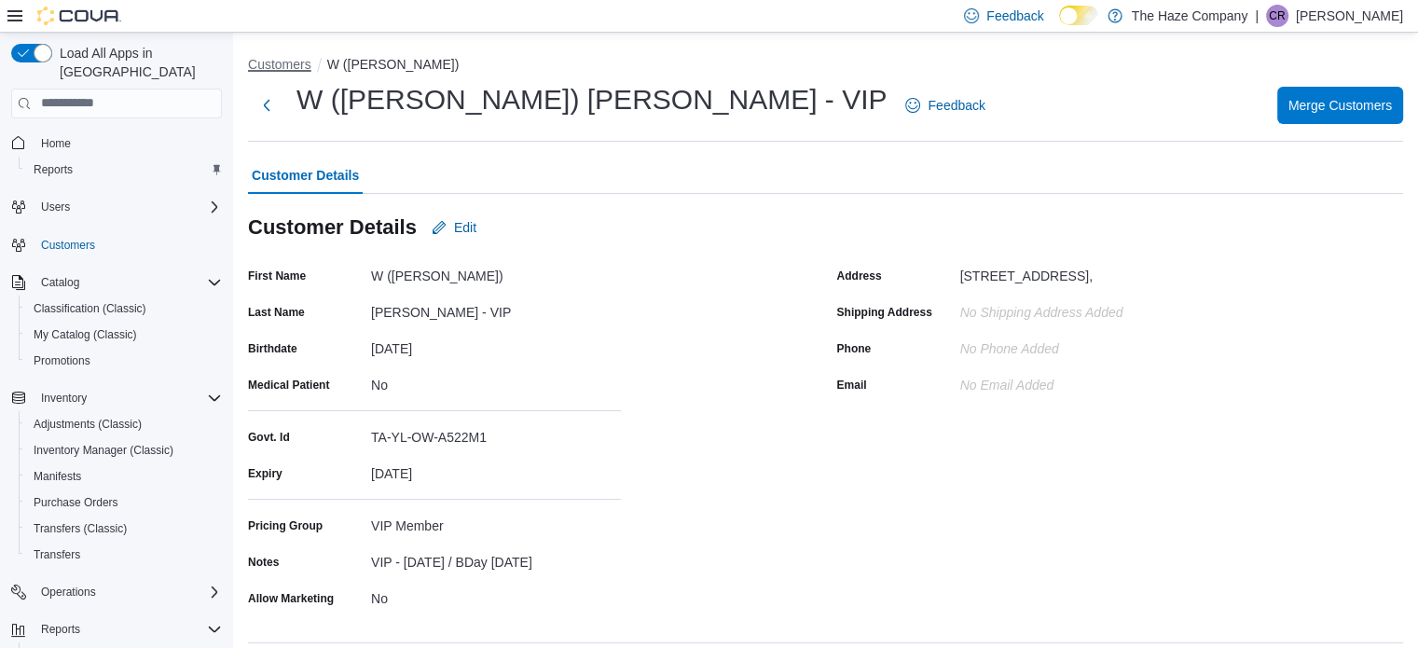
click at [282, 59] on button "Customers" at bounding box center [279, 64] width 63 height 15
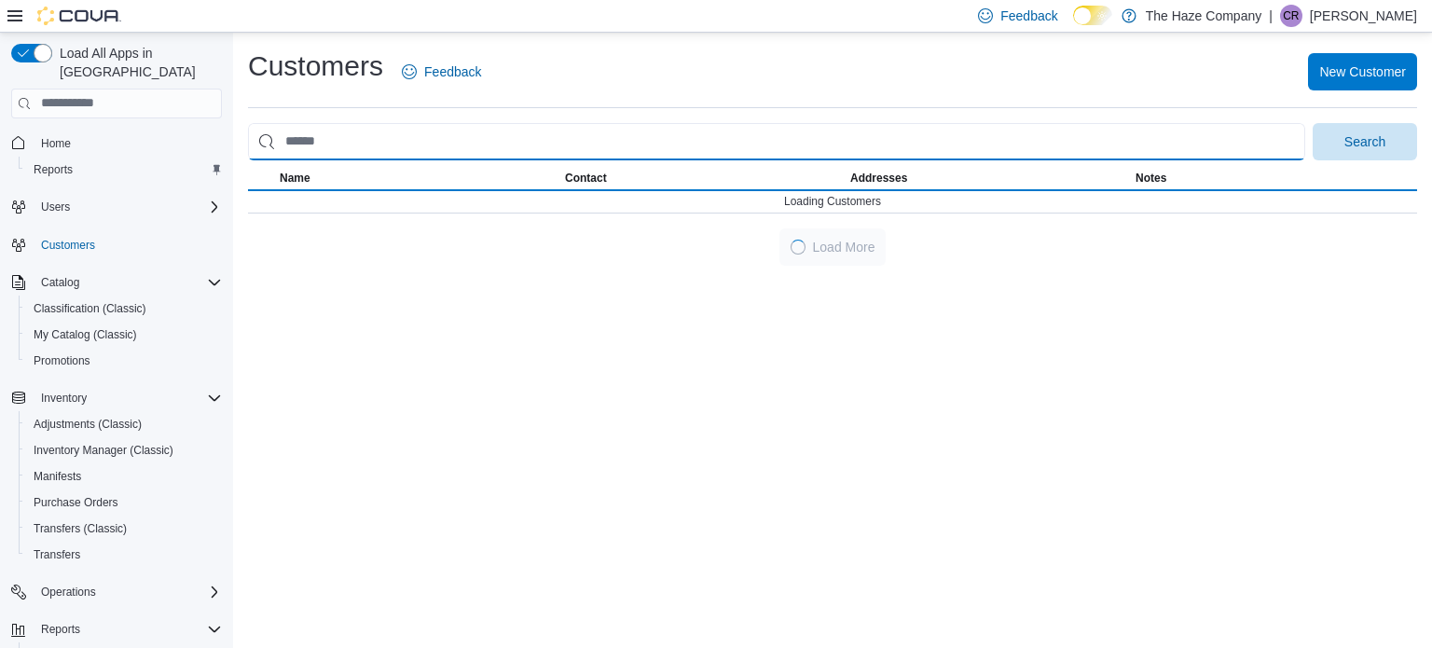
click at [351, 142] on input "search" at bounding box center [776, 141] width 1057 height 37
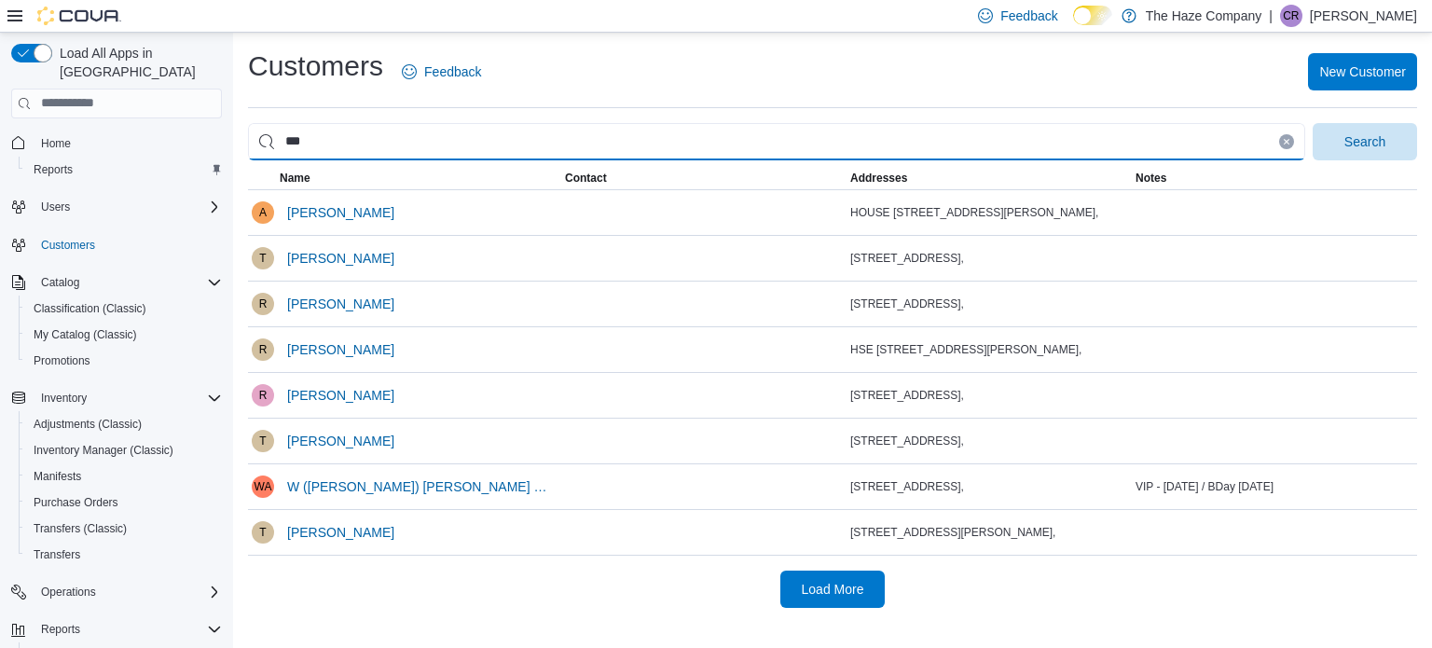
type input "*****"
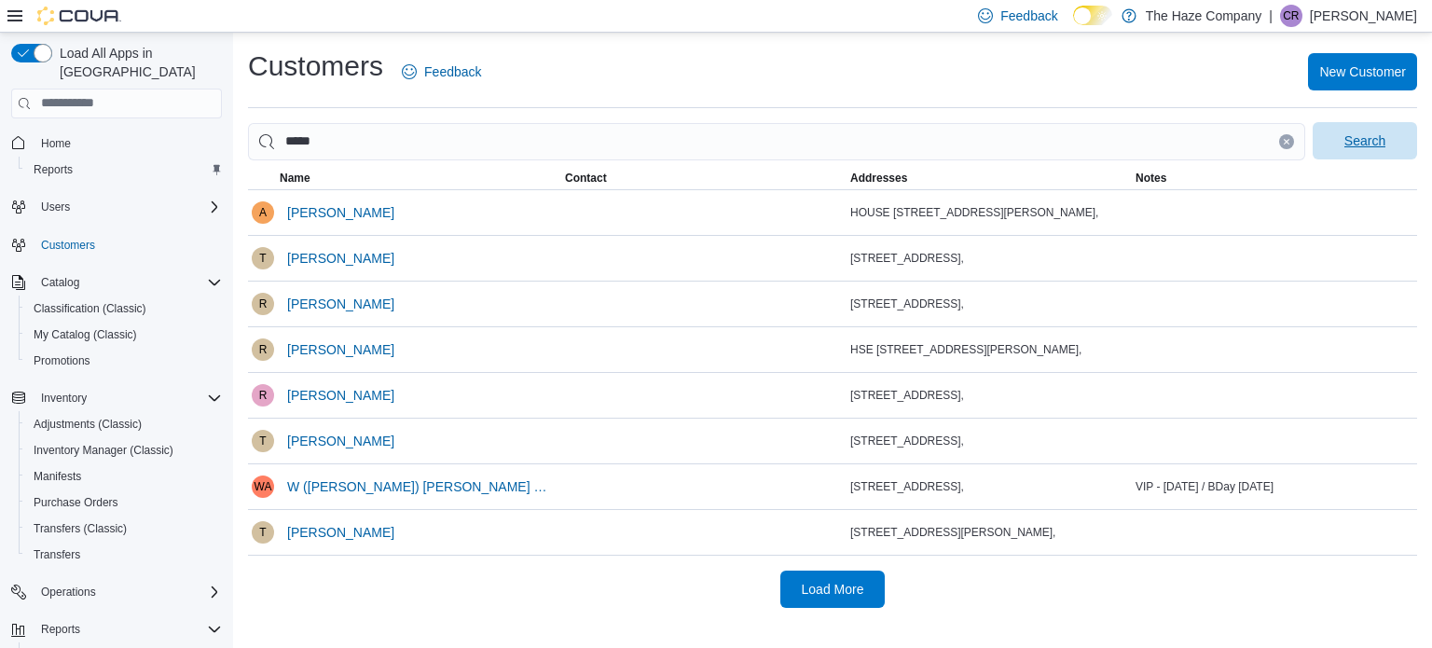
click at [1340, 126] on span "Search" at bounding box center [1365, 140] width 82 height 37
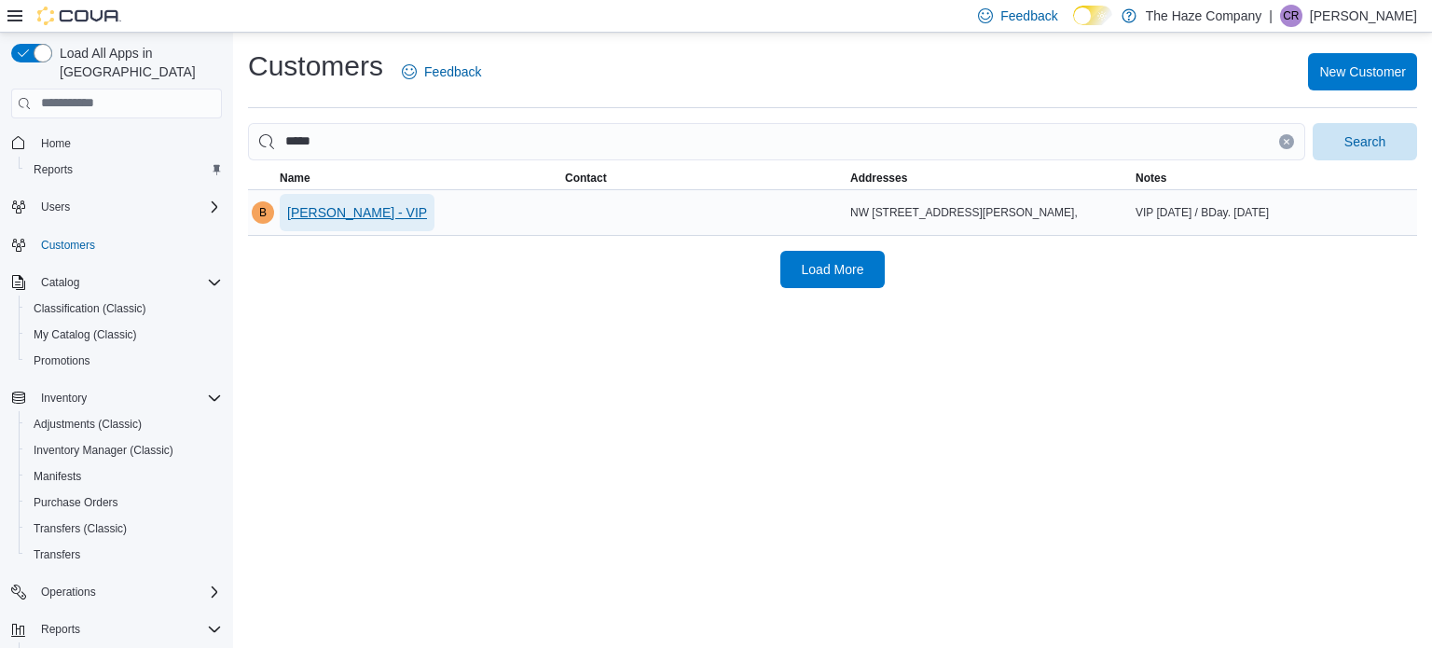
click at [342, 218] on span "[PERSON_NAME] - VIP" at bounding box center [357, 212] width 140 height 19
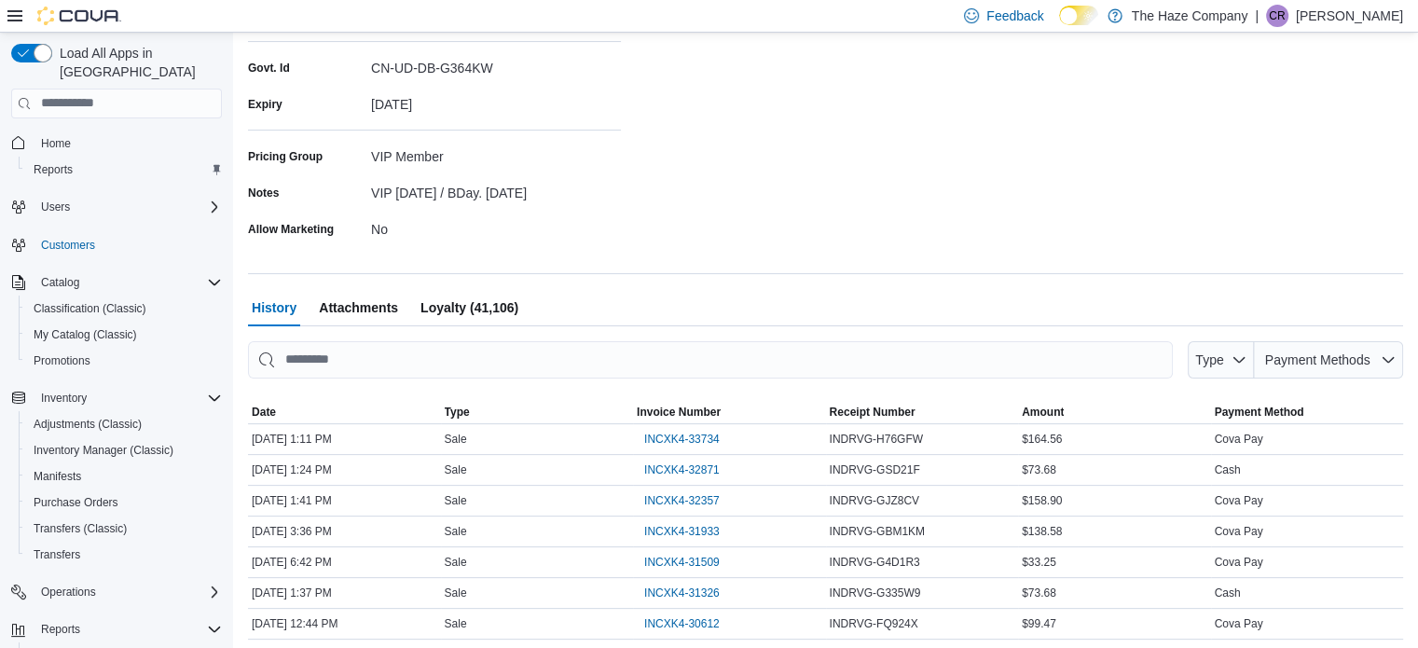
scroll to position [373, 0]
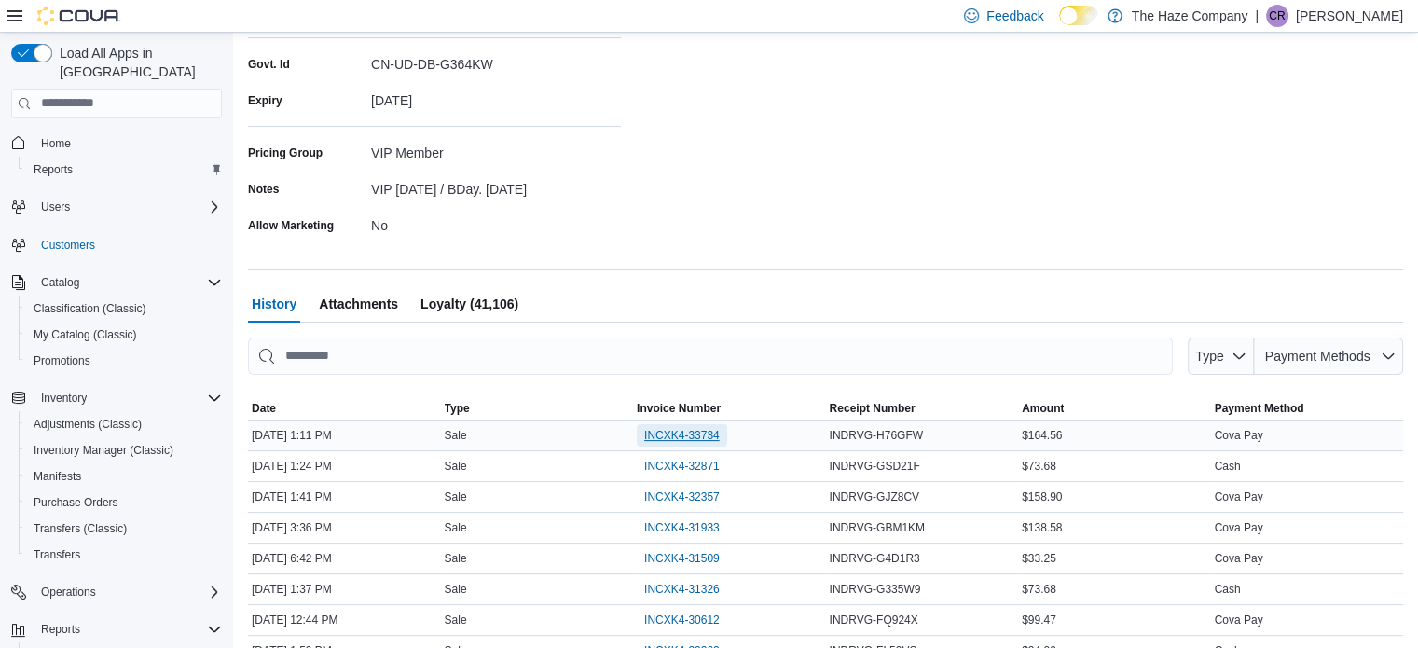
click at [686, 432] on span "INCXK4-33734" at bounding box center [682, 435] width 76 height 15
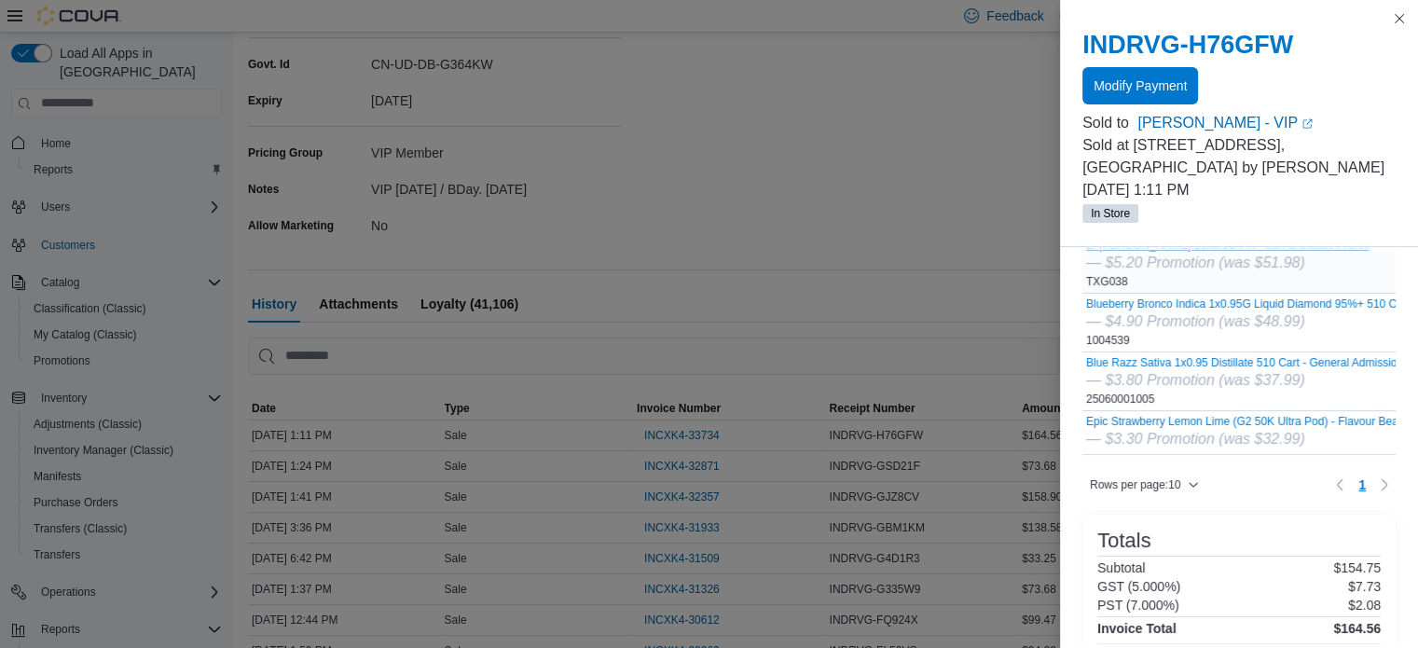
scroll to position [584, 0]
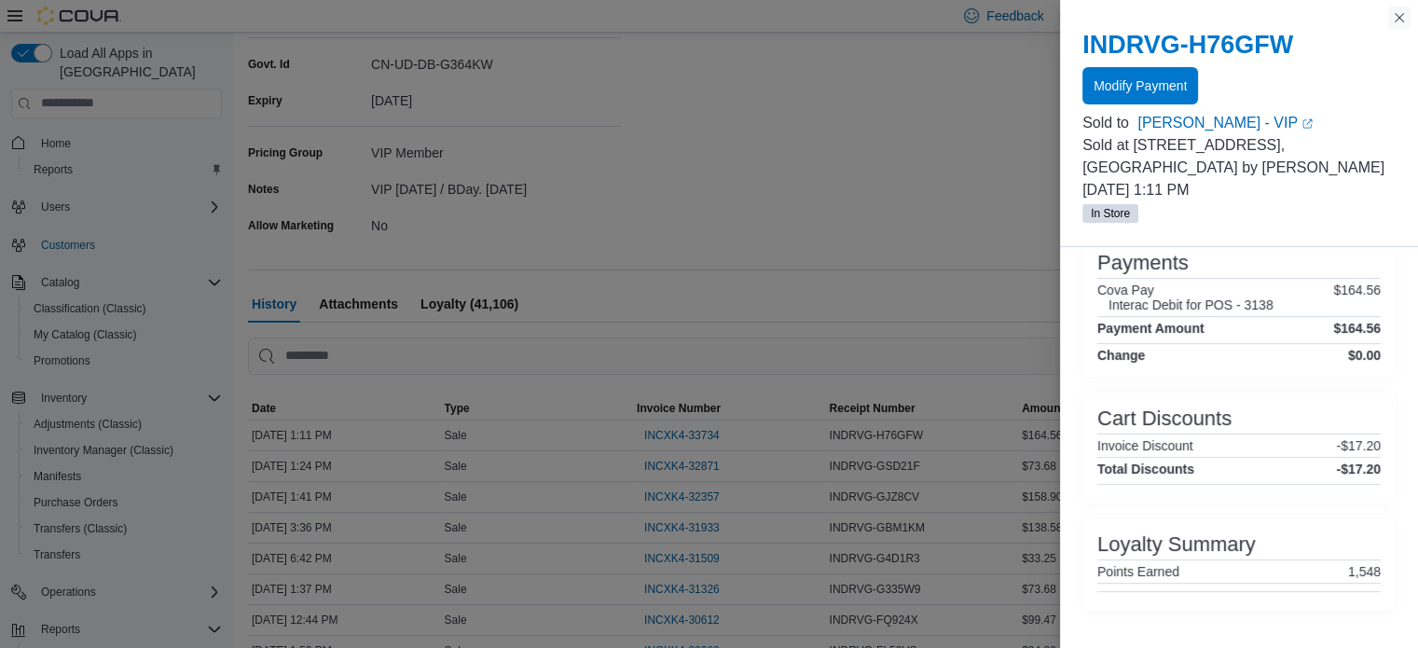
click at [1397, 21] on button "Close this dialog" at bounding box center [1399, 18] width 22 height 22
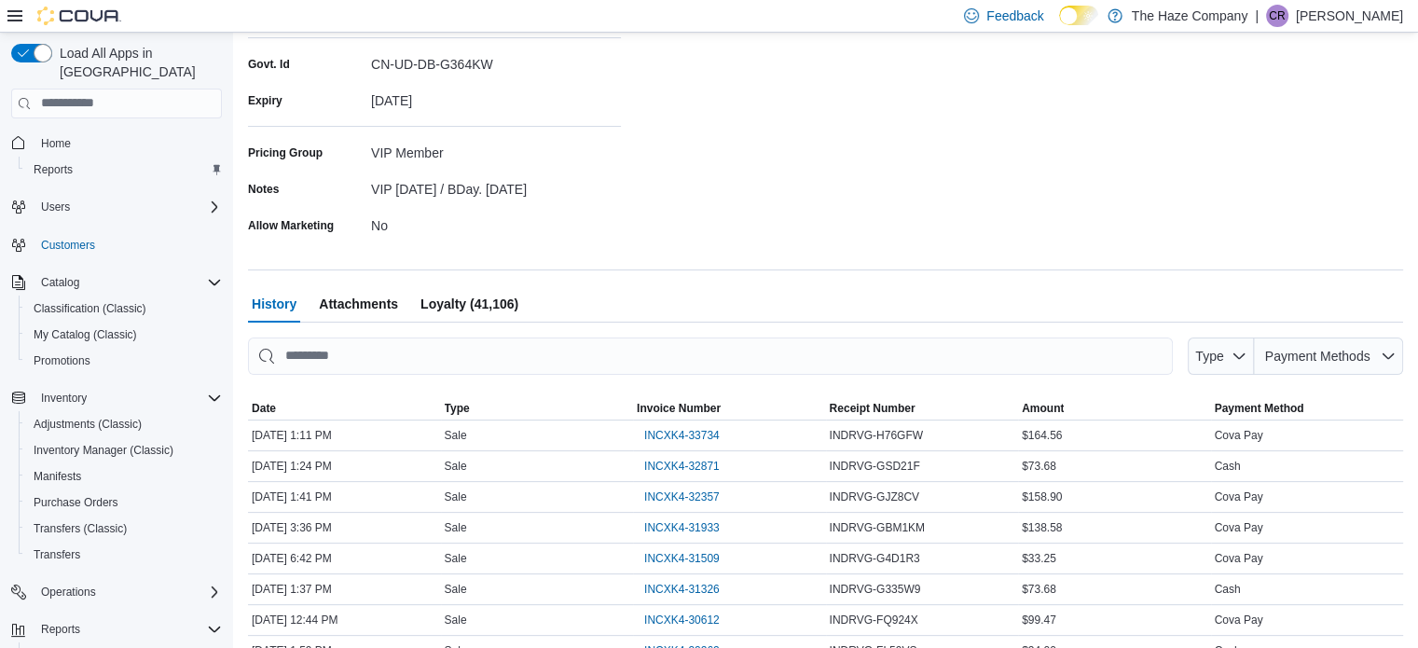
click at [504, 305] on span "Loyalty (41,106)" at bounding box center [469, 303] width 98 height 37
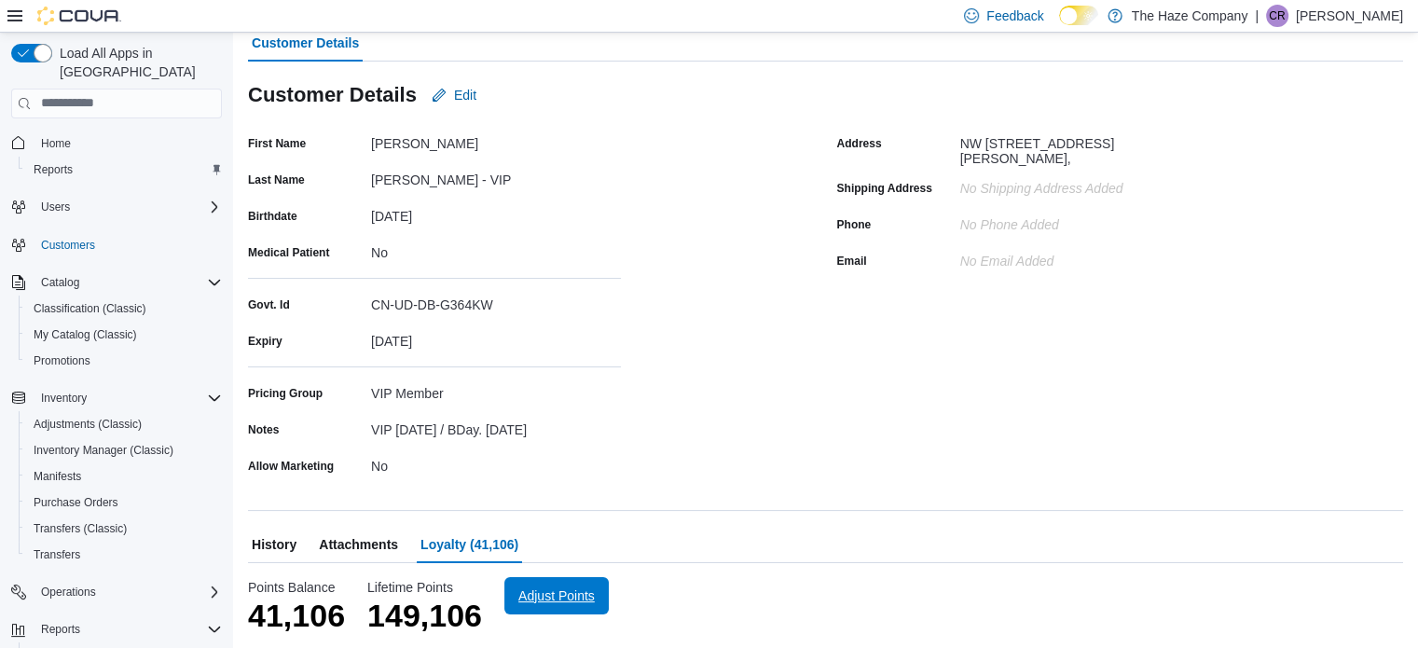
click at [548, 611] on span "Adjust Points" at bounding box center [557, 595] width 82 height 37
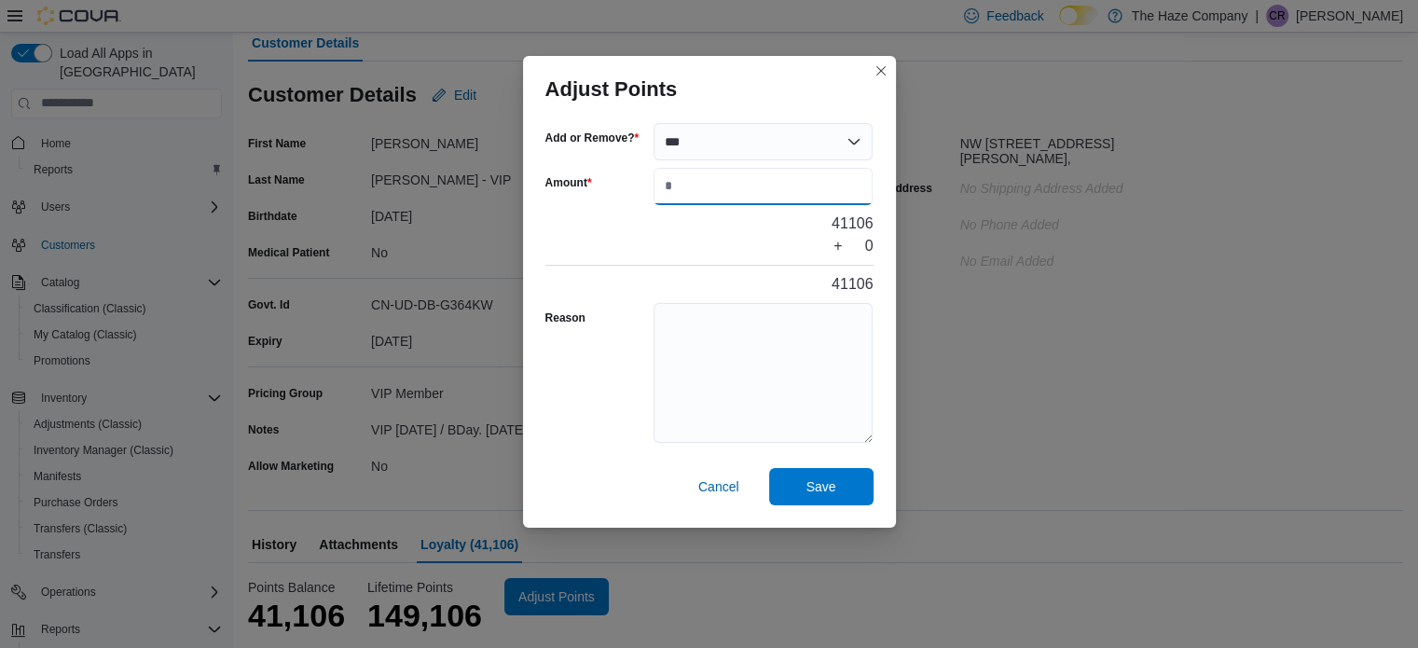
click at [742, 186] on input "Amount" at bounding box center [763, 186] width 220 height 37
type input "**"
click at [983, 295] on div "Adjust Points Add or Remove? *** ****** Amount ** 41106 + 15 41121 Reason Save …" at bounding box center [709, 324] width 1418 height 648
click at [870, 67] on button "Closes this modal window" at bounding box center [881, 70] width 22 height 22
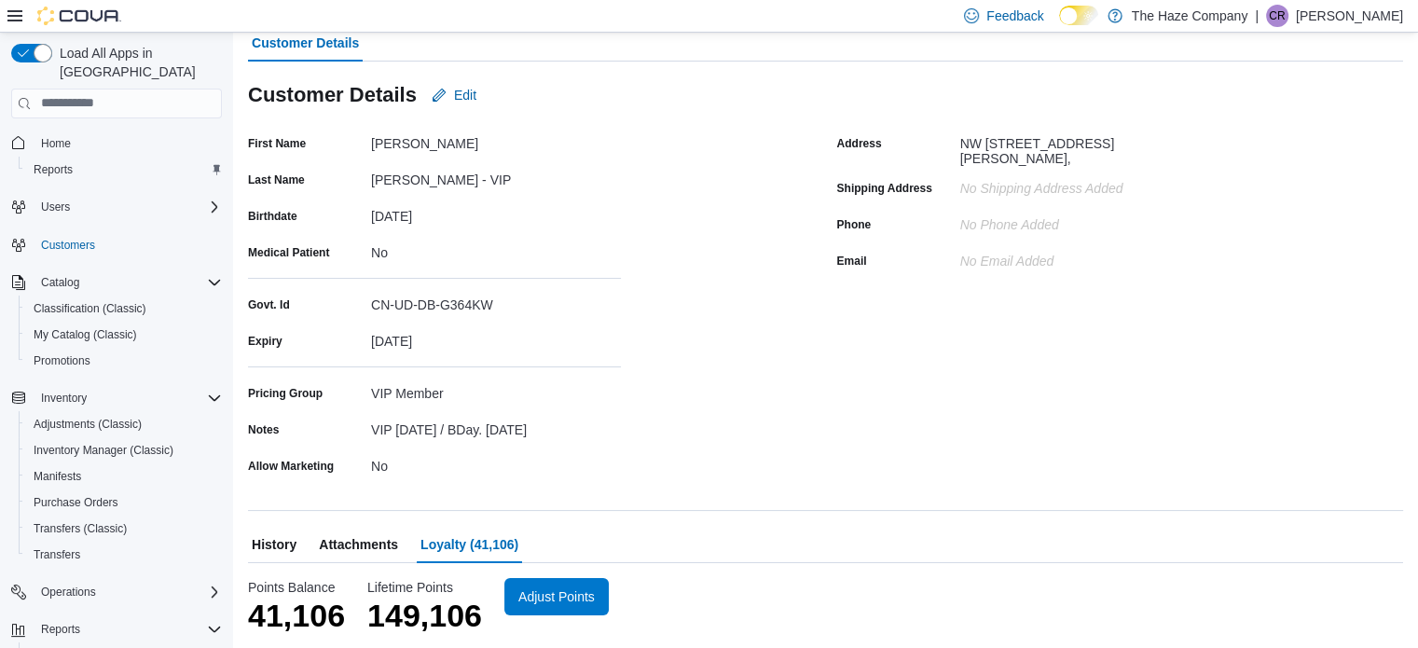
click at [276, 540] on span "History" at bounding box center [274, 544] width 45 height 37
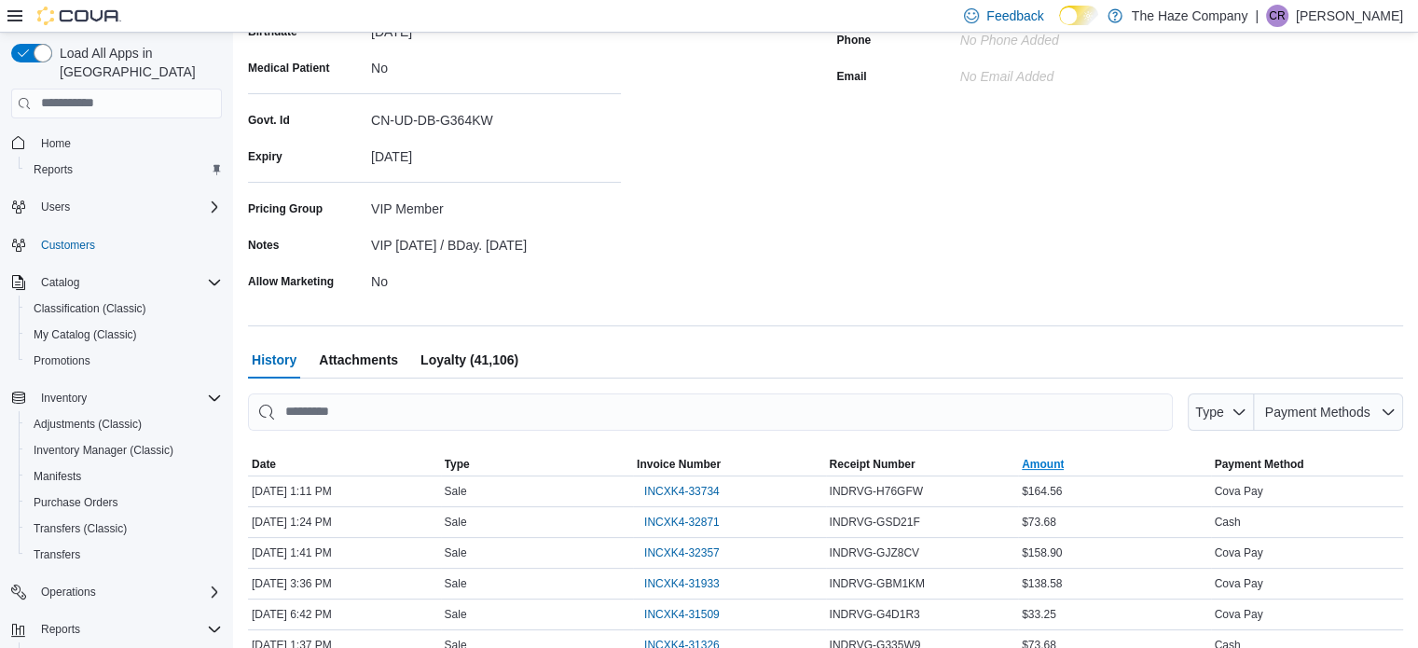
scroll to position [319, 0]
click at [712, 493] on span "INCXK4-33734" at bounding box center [682, 489] width 76 height 15
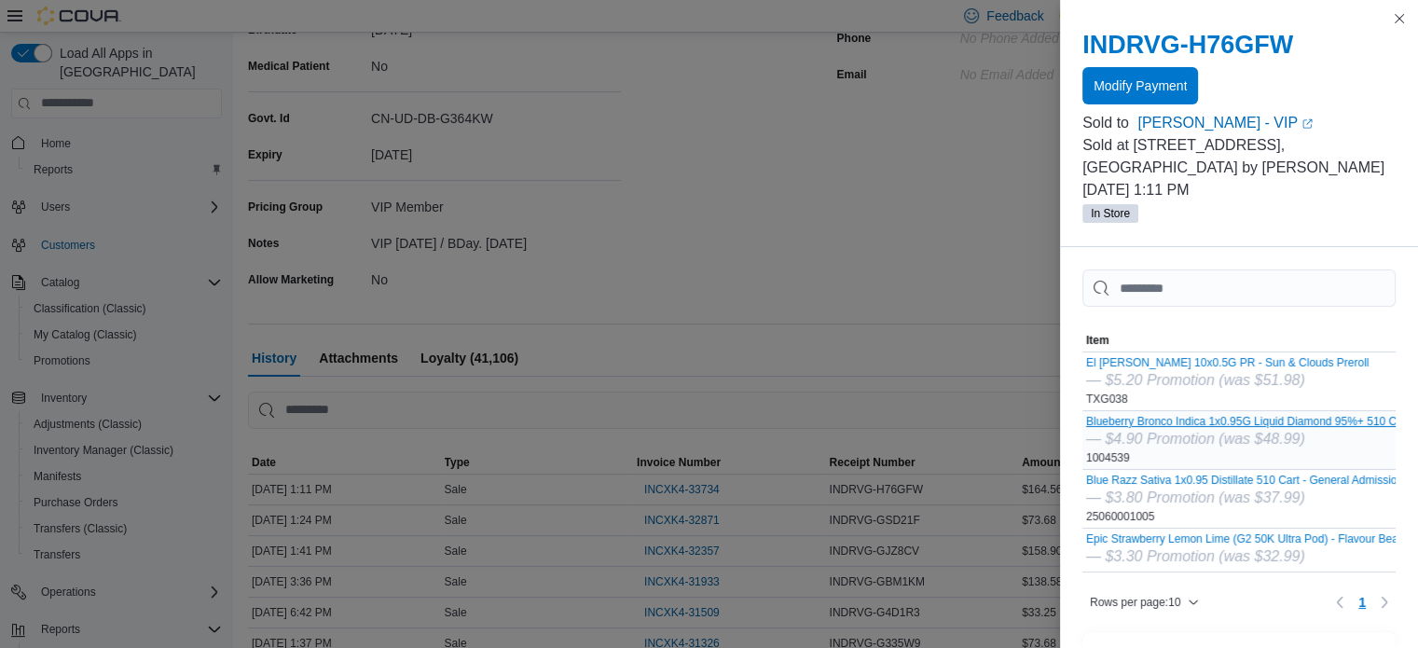
scroll to position [584, 0]
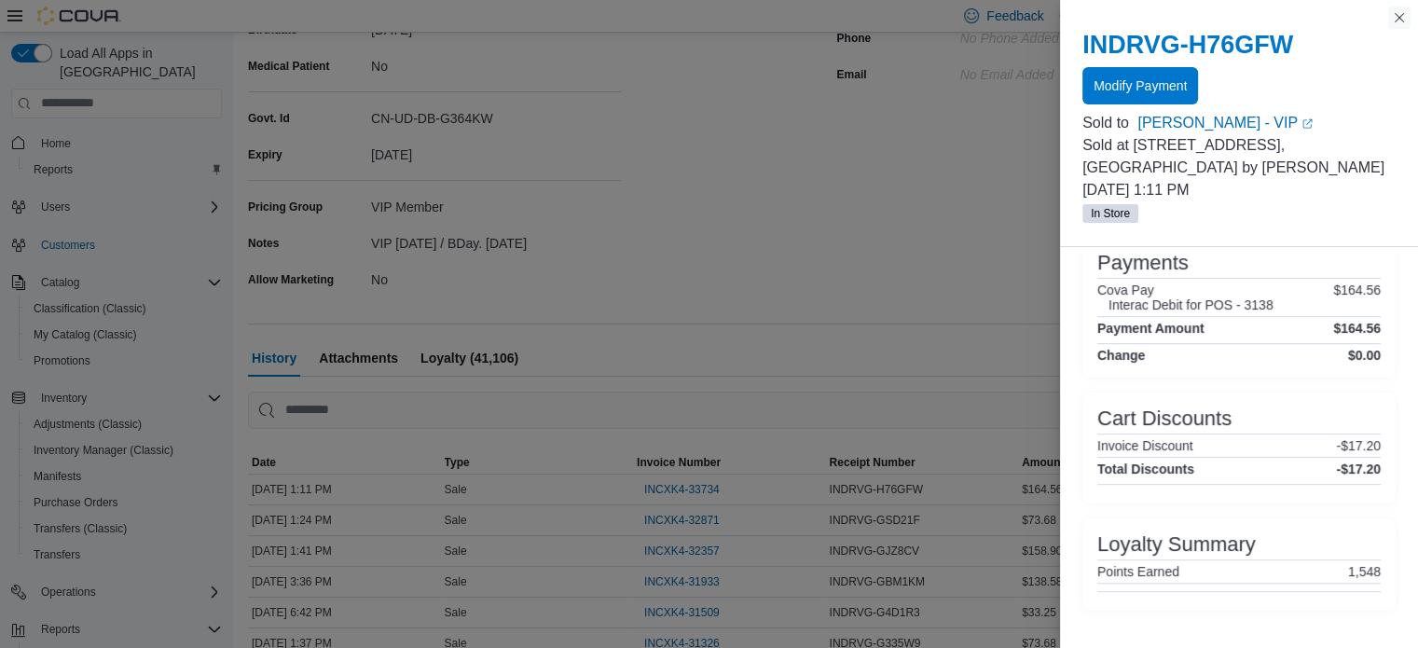
click at [1399, 25] on button "Close this dialog" at bounding box center [1399, 18] width 22 height 22
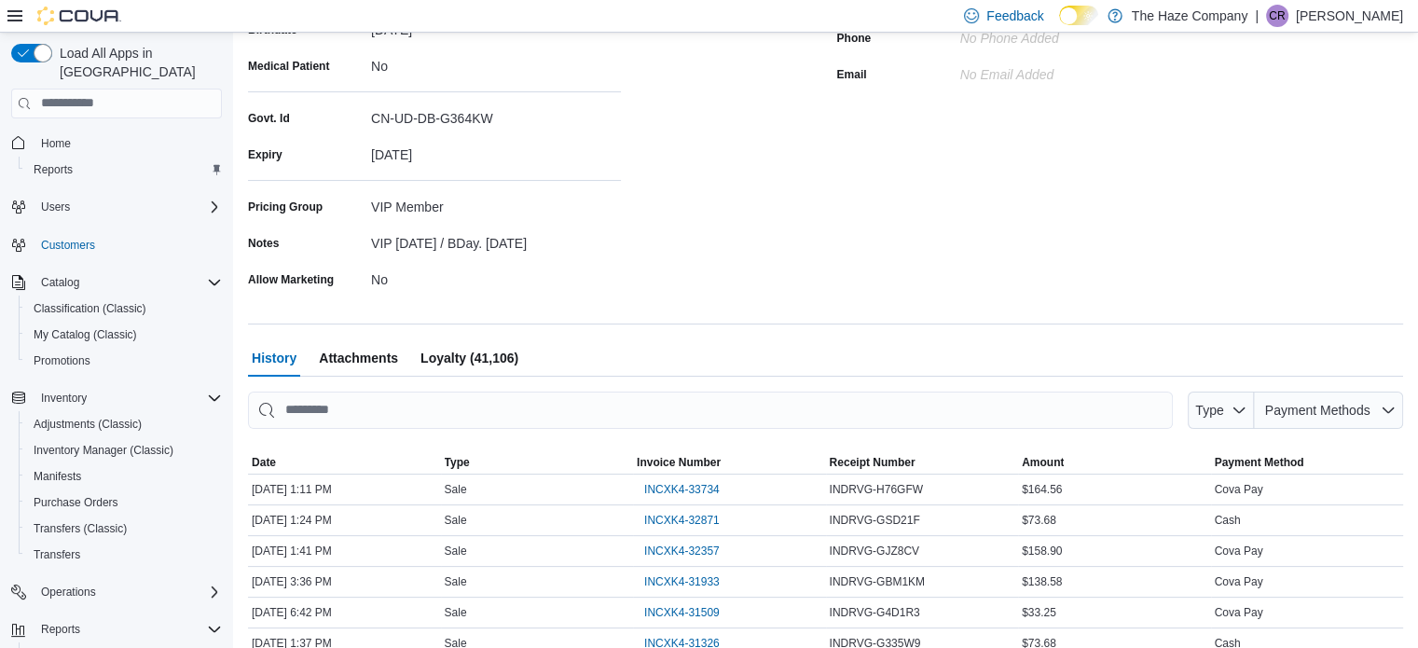
click at [473, 364] on span "Loyalty (41,106)" at bounding box center [469, 357] width 98 height 37
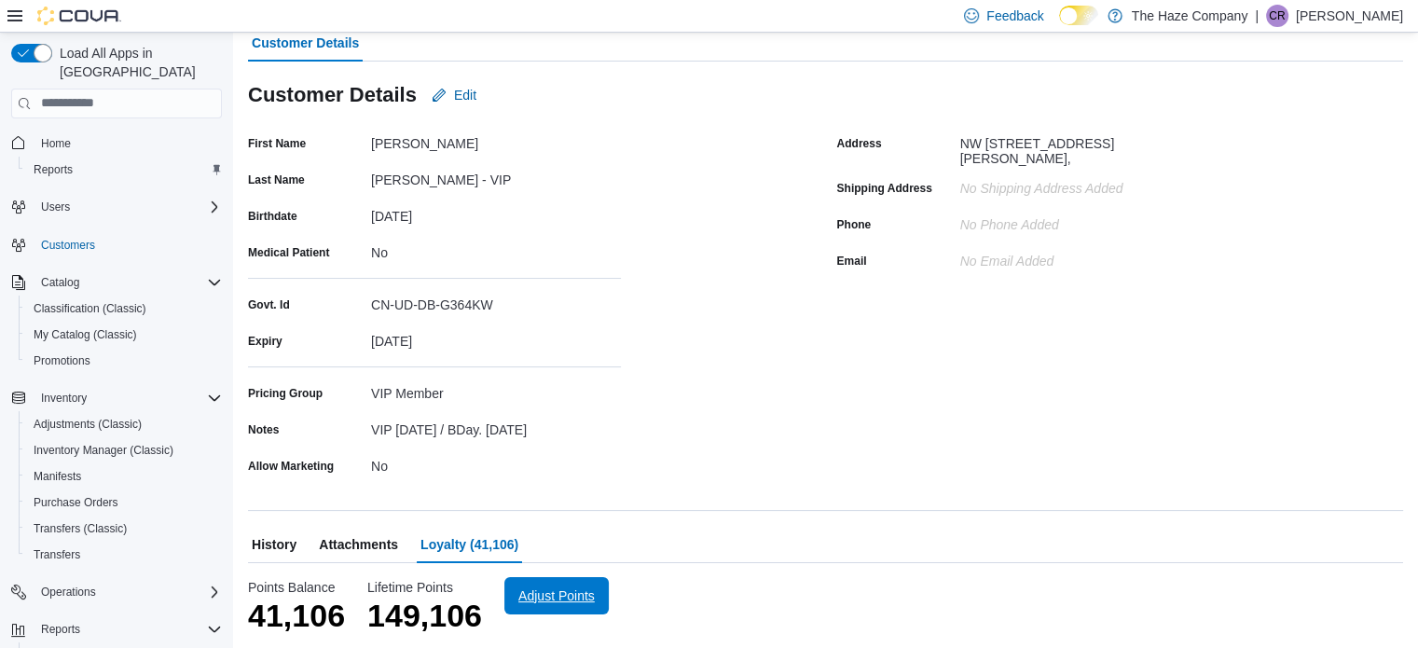
click at [553, 588] on span "Adjust Points" at bounding box center [556, 595] width 76 height 19
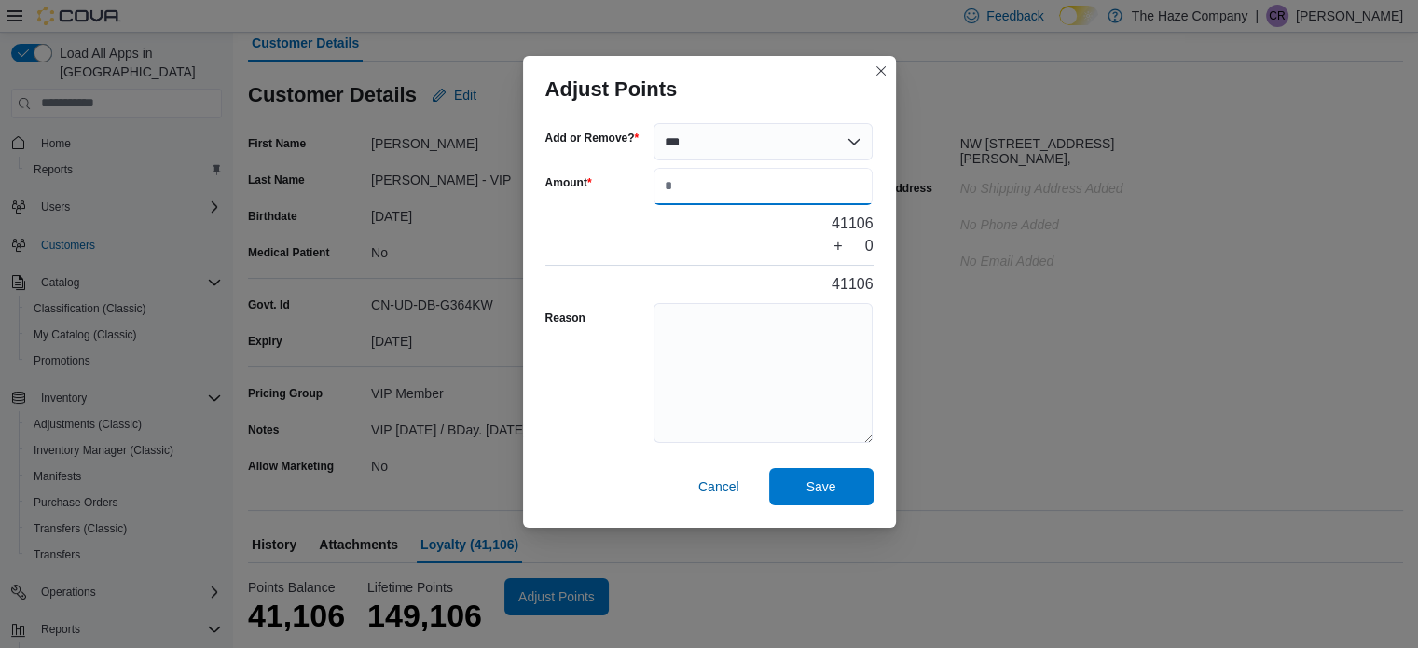
click at [763, 197] on input "Amount" at bounding box center [763, 186] width 220 height 37
type input "****"
click at [728, 314] on textarea "Reason" at bounding box center [763, 373] width 220 height 140
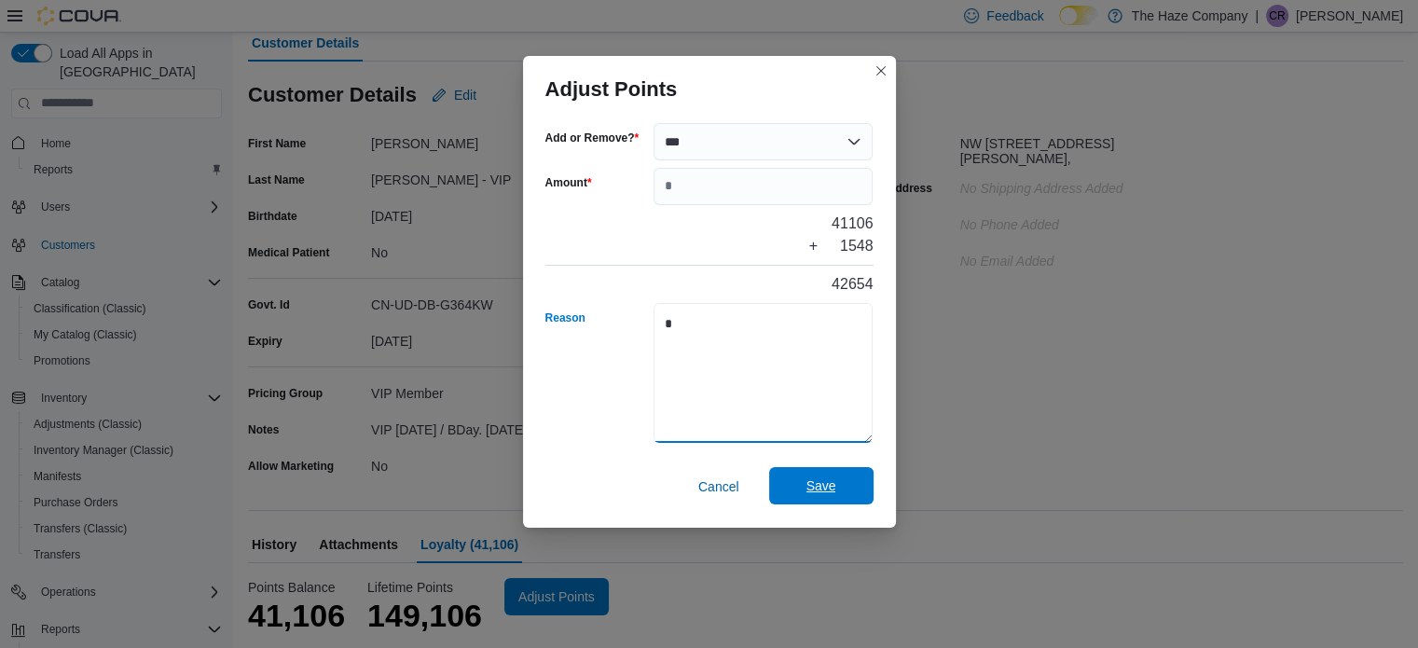
type textarea "*"
click at [782, 488] on span "Save" at bounding box center [821, 485] width 82 height 37
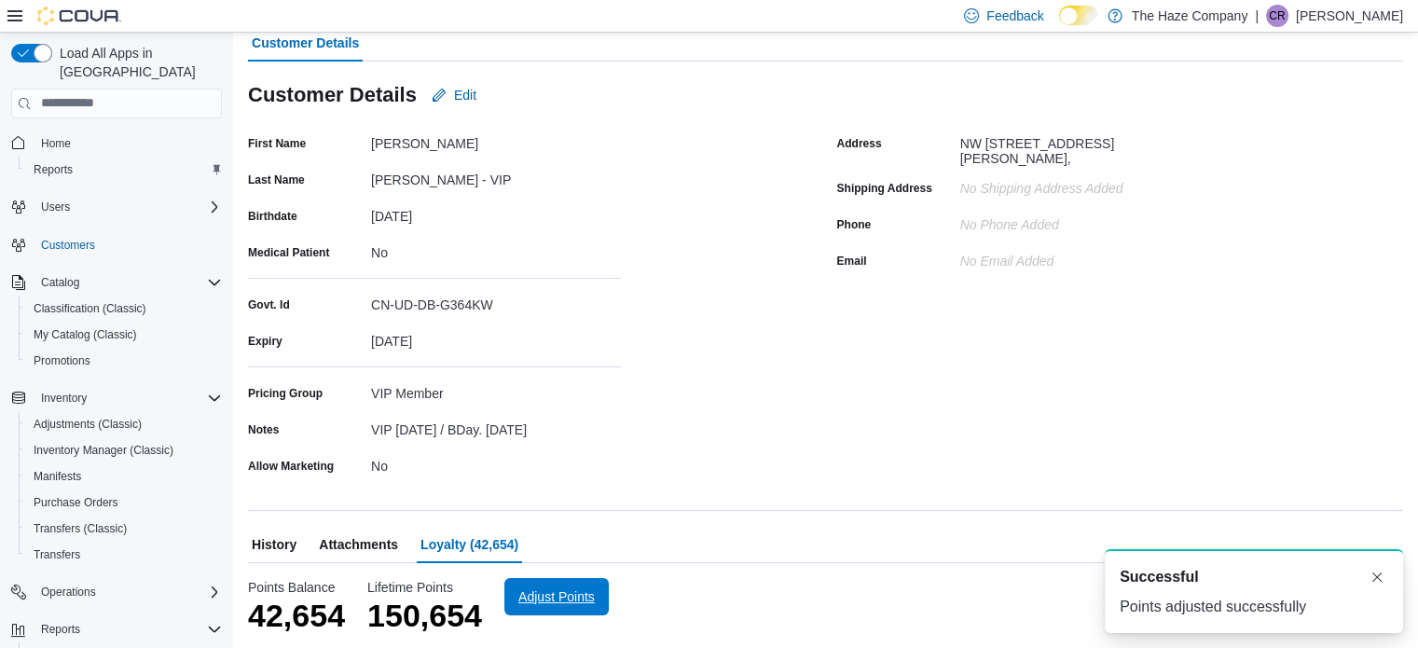
scroll to position [0, 0]
